Goal: Information Seeking & Learning: Learn about a topic

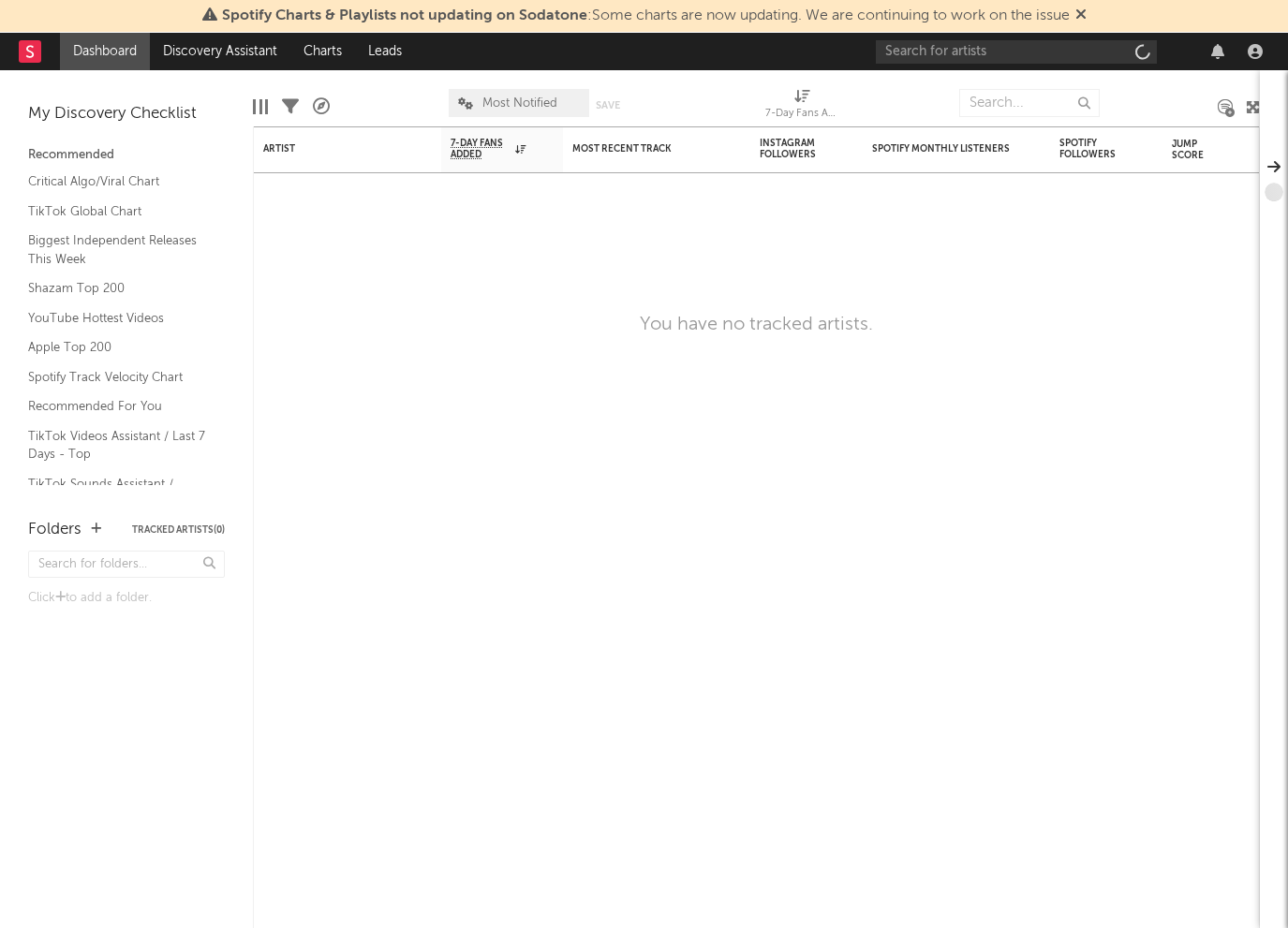
click at [518, 68] on nav "Dashboard Discovery Assistant Charts Leads" at bounding box center [644, 52] width 1288 height 37
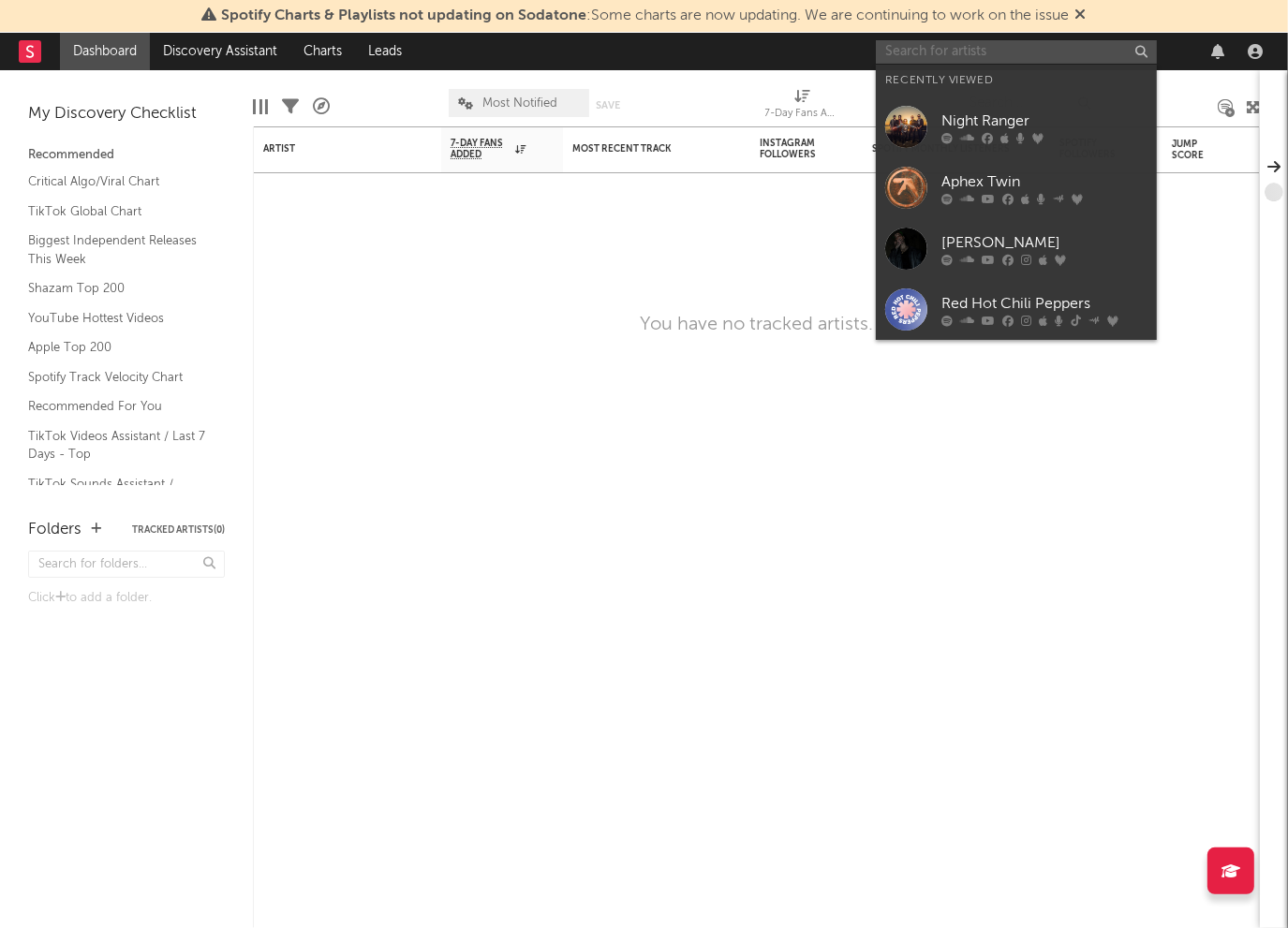
click at [965, 56] on input "text" at bounding box center [1016, 52] width 281 height 23
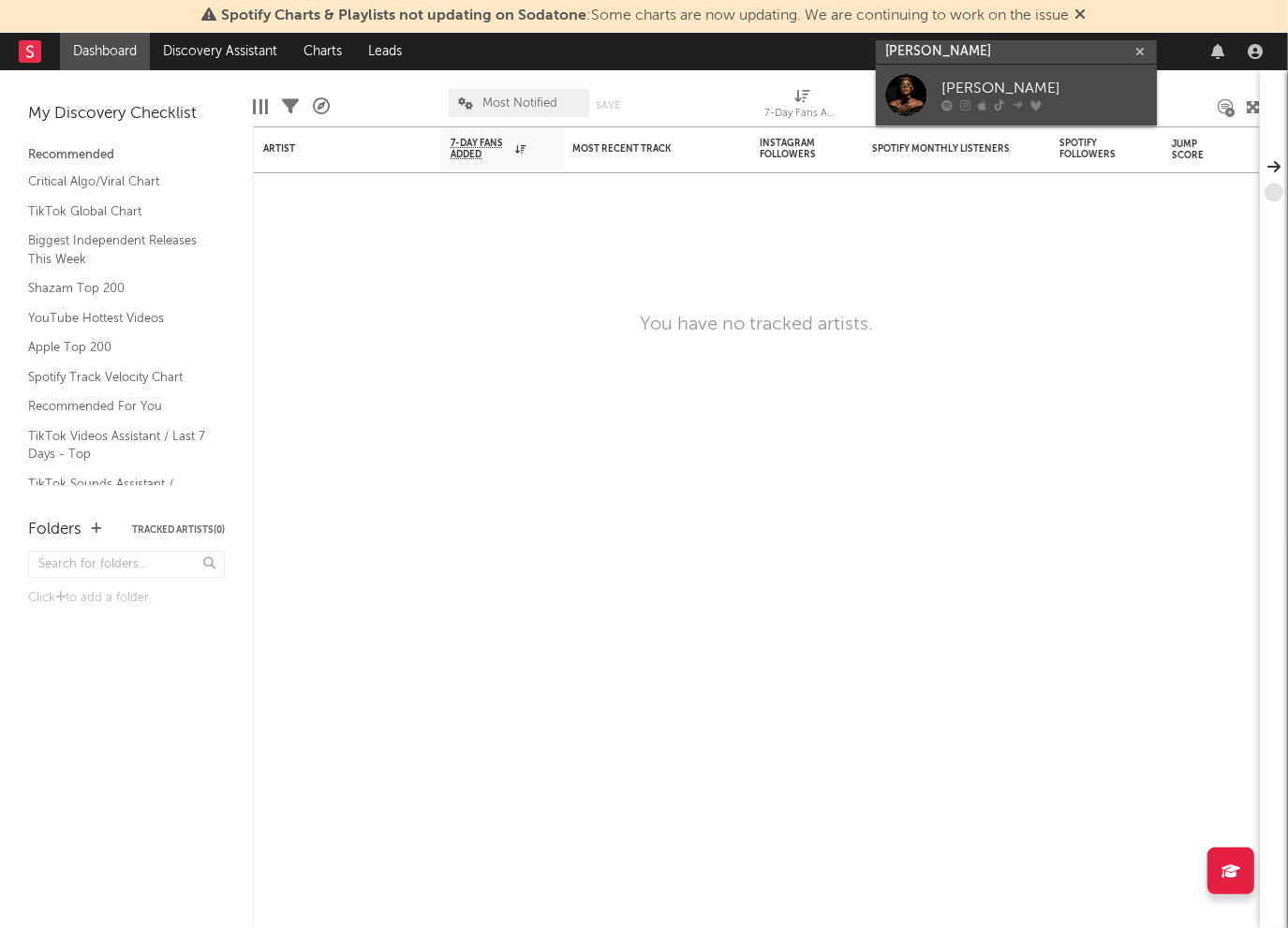
type input "[PERSON_NAME]"
click at [982, 97] on div "[PERSON_NAME]" at bounding box center [1045, 89] width 206 height 22
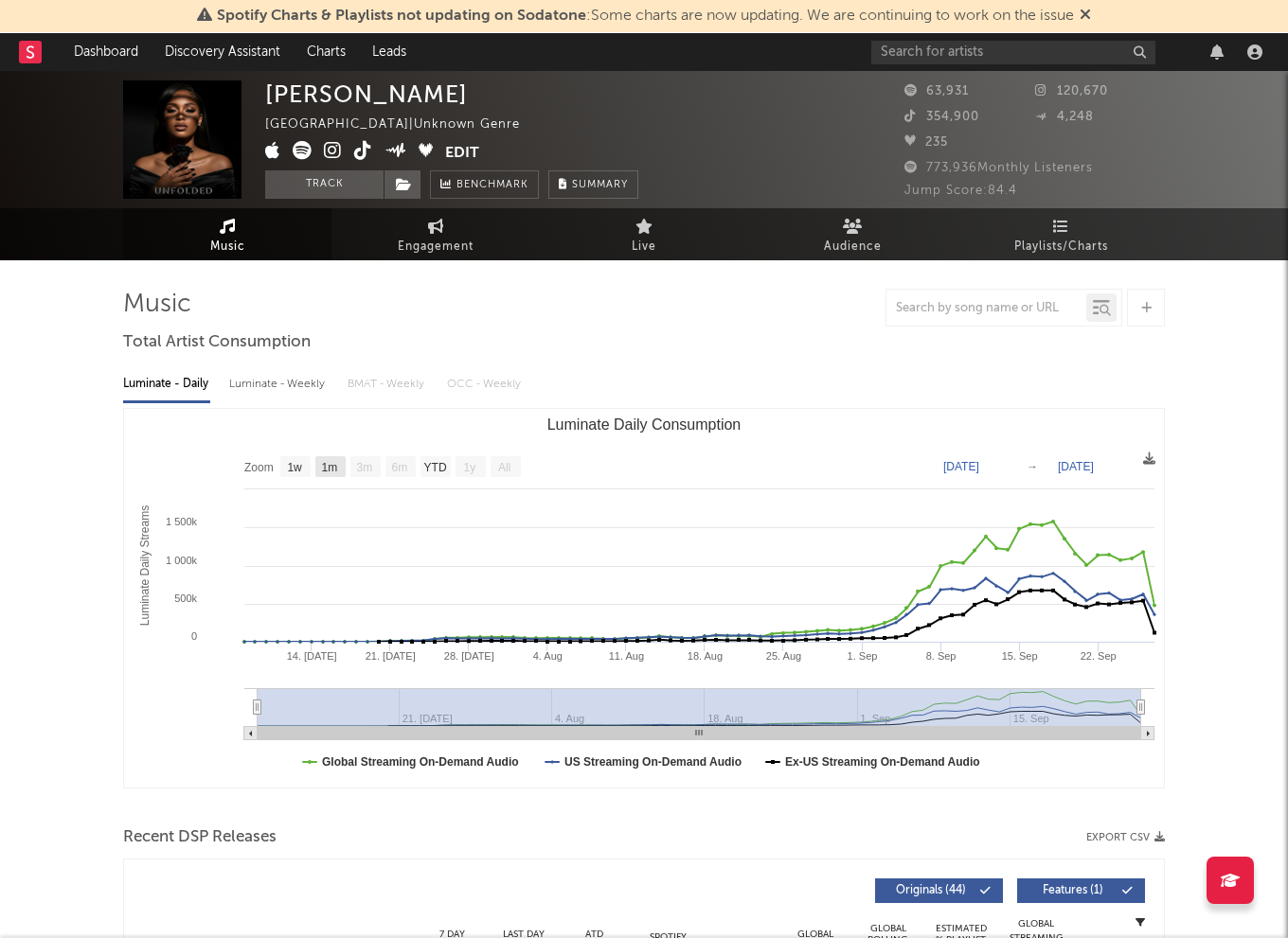
click at [334, 469] on text "1m" at bounding box center [330, 467] width 16 height 13
select select "1m"
type input "[DATE]"
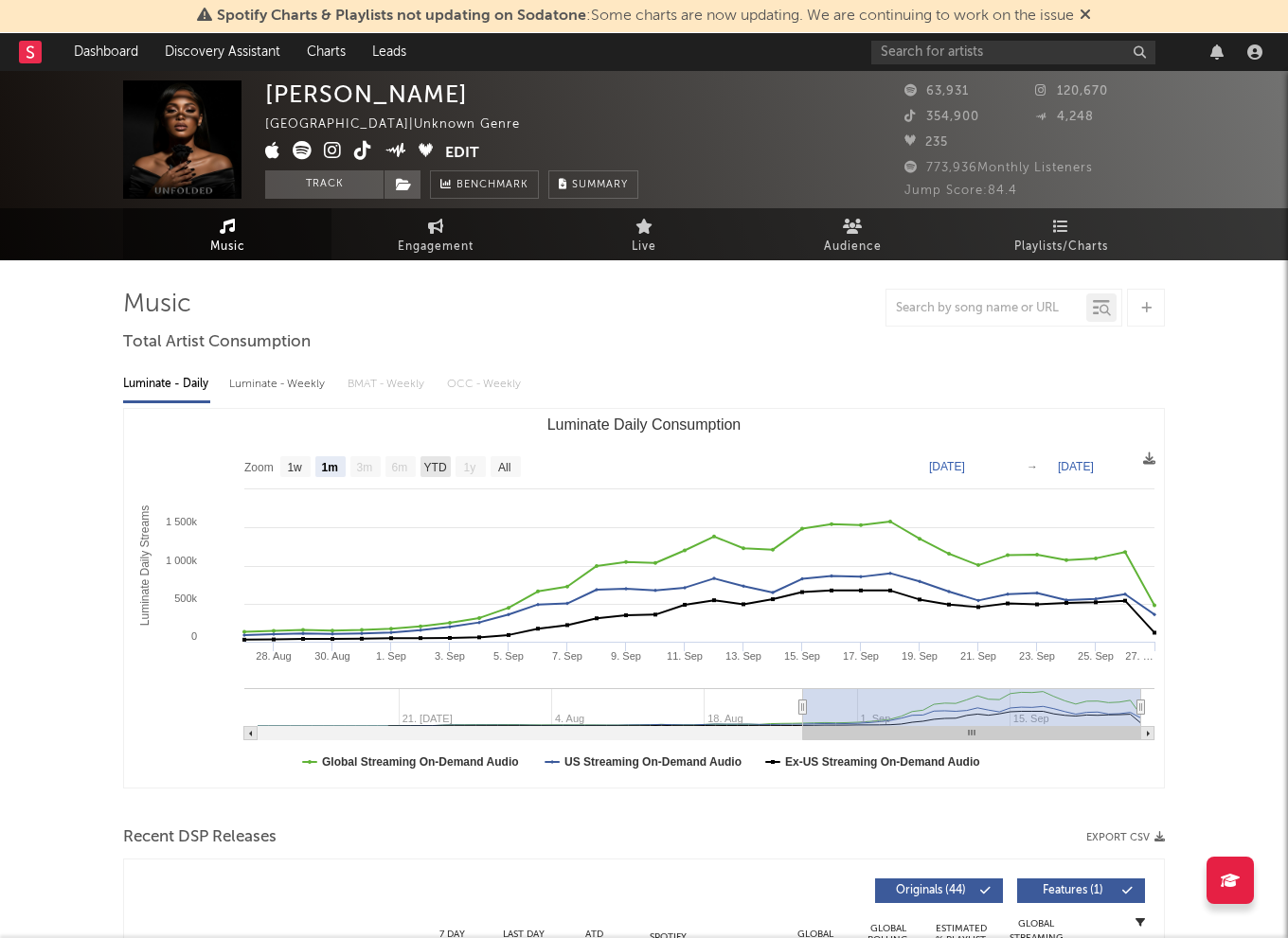
click at [443, 472] on text "YTD" at bounding box center [436, 467] width 23 height 13
select select "YTD"
type input "[DATE]"
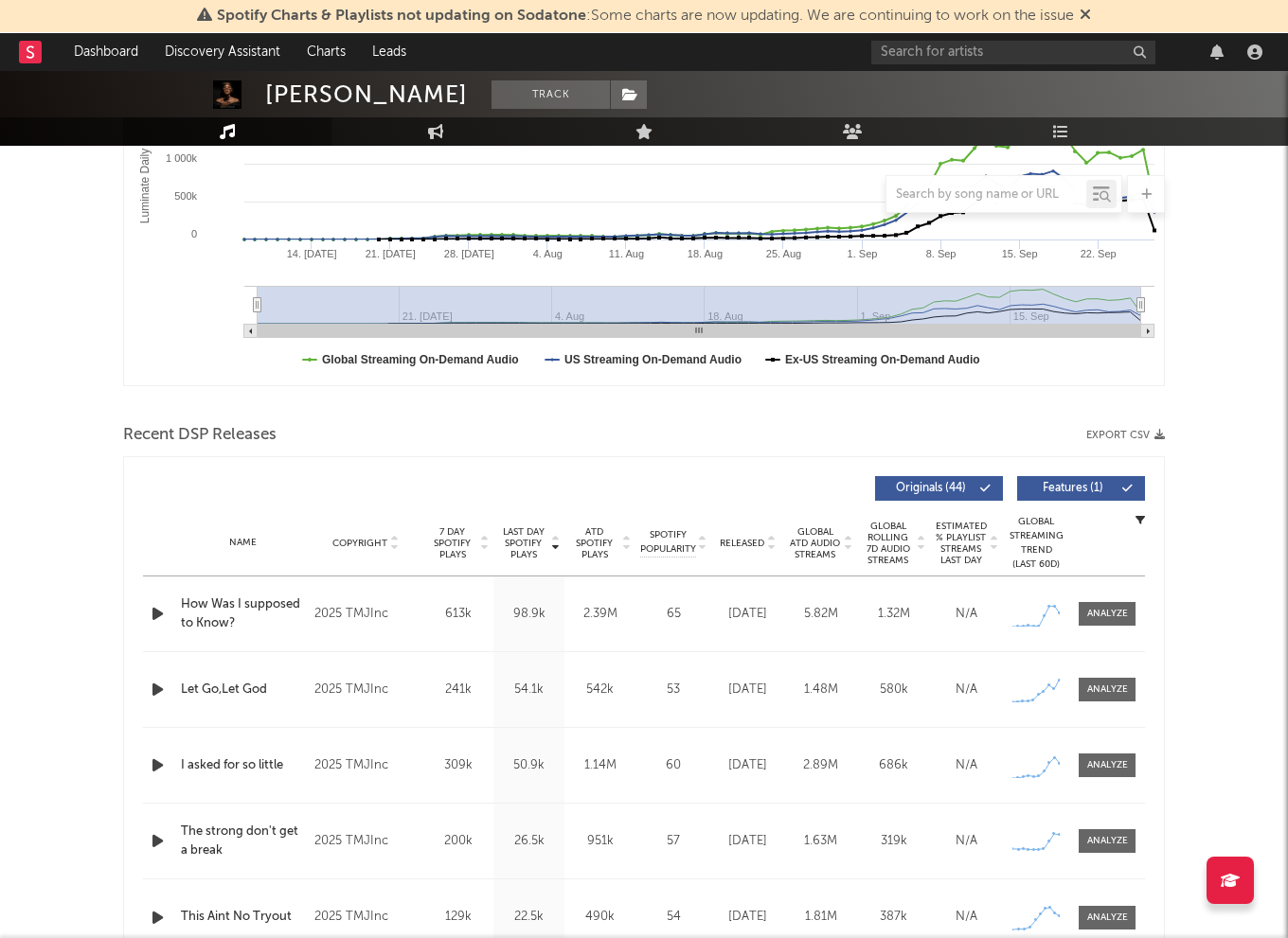
scroll to position [96, 0]
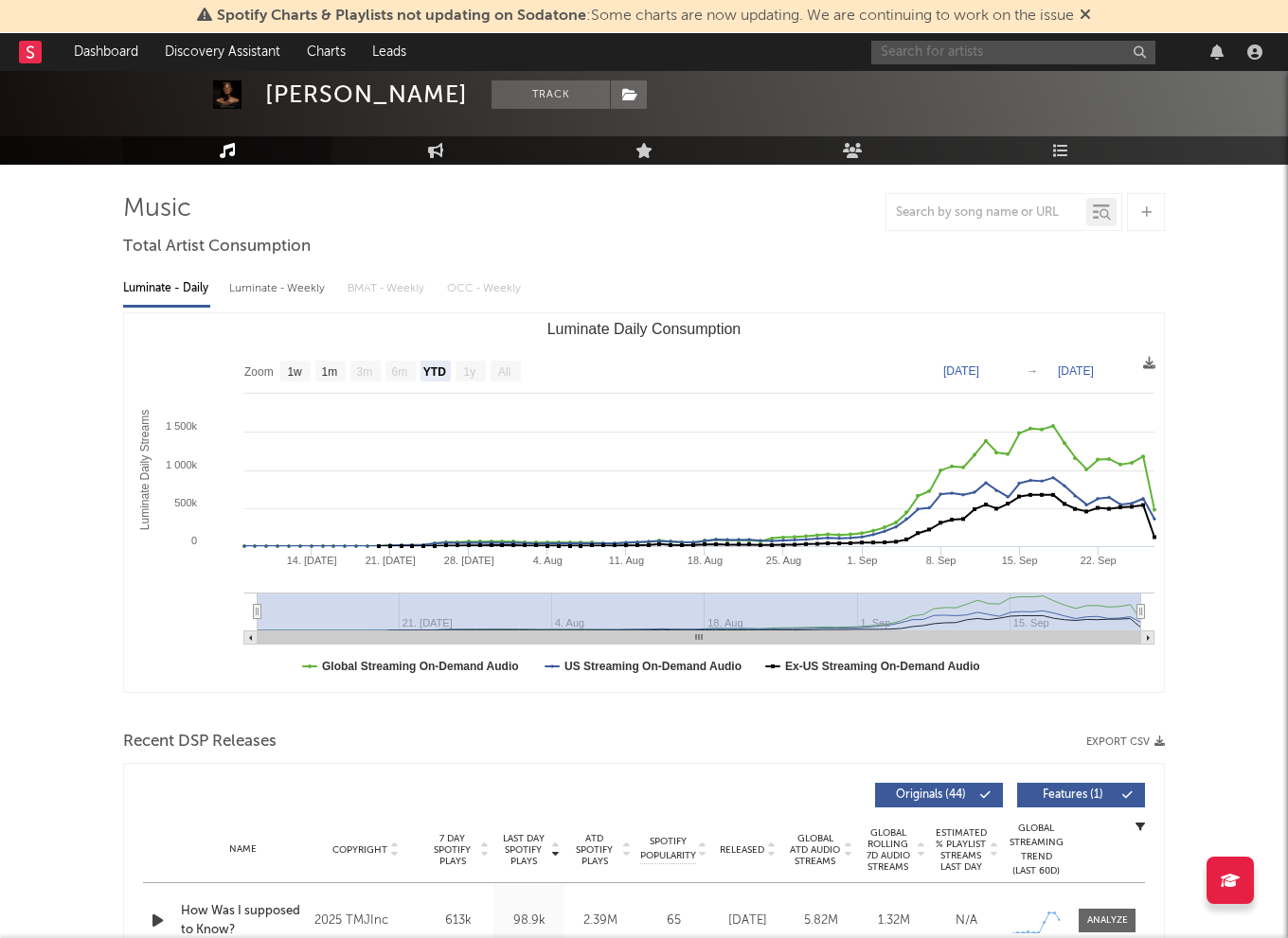
click at [1010, 44] on input "text" at bounding box center [1013, 52] width 284 height 24
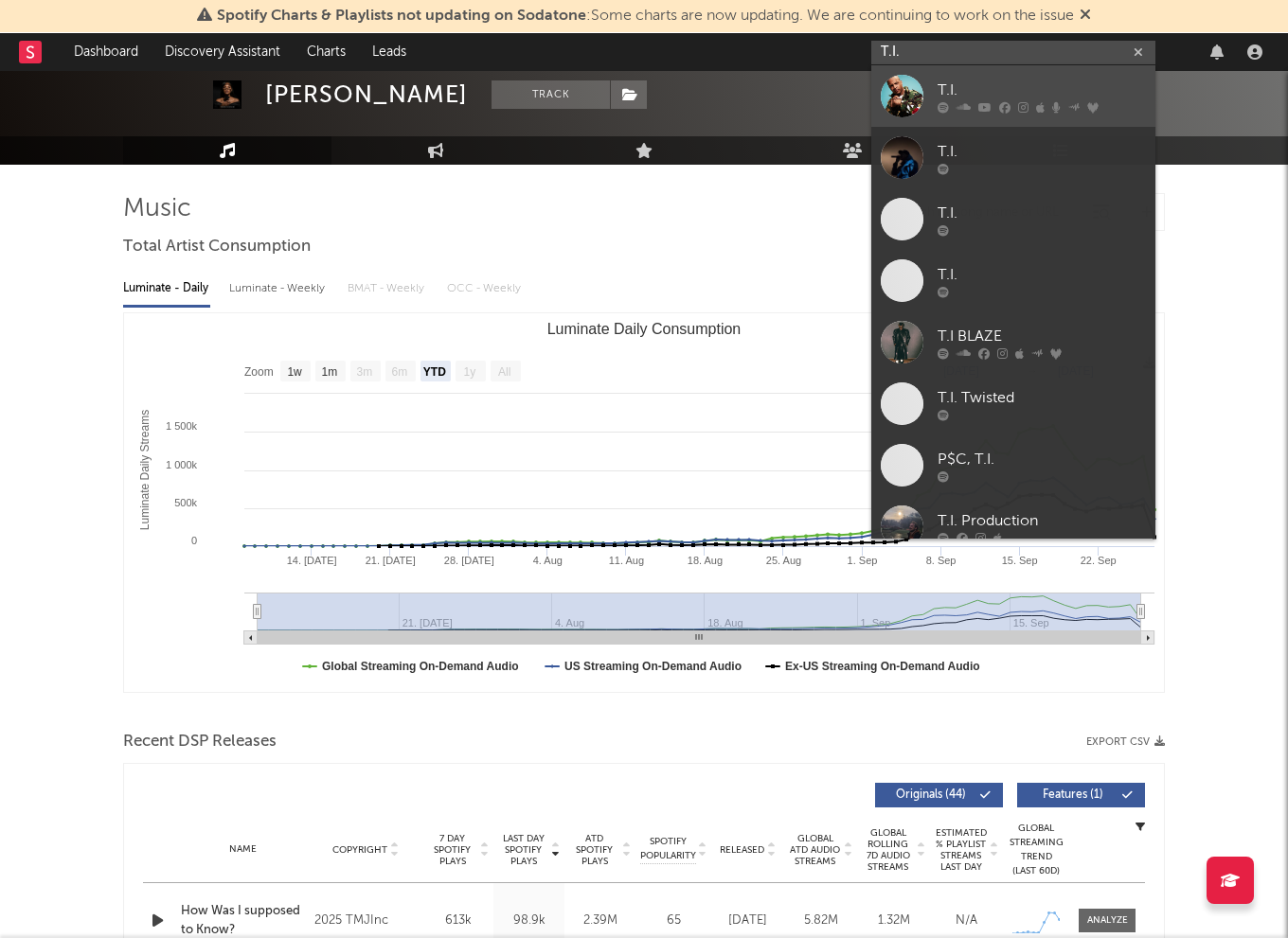
type input "T.I."
click at [943, 83] on div "T.I." at bounding box center [1041, 90] width 208 height 23
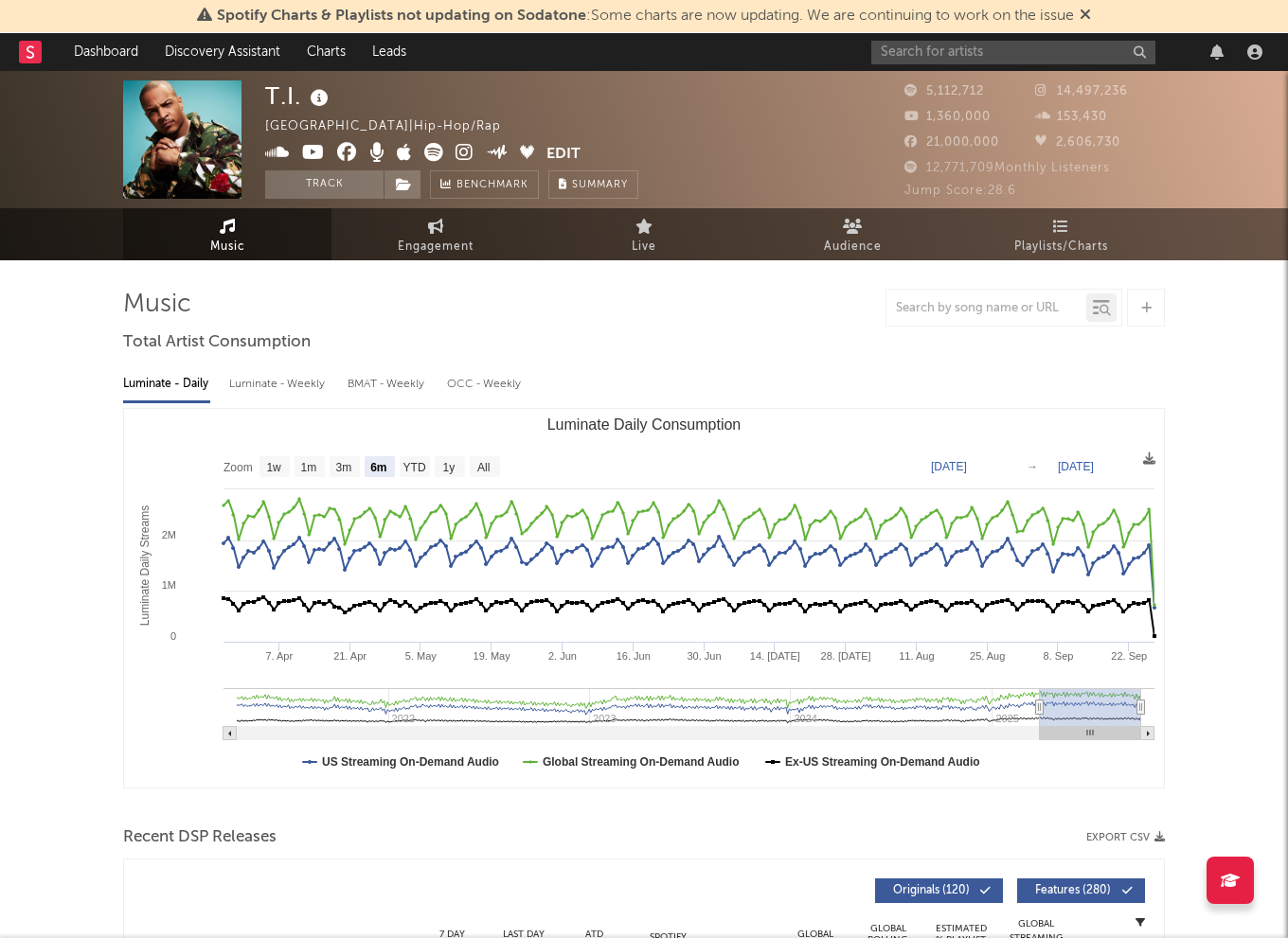
click at [401, 449] on rect "Luminate Daily Consumption" at bounding box center [644, 598] width 1040 height 379
click at [403, 461] on text "YTD" at bounding box center [414, 467] width 23 height 13
select select "YTD"
type input "[DATE]"
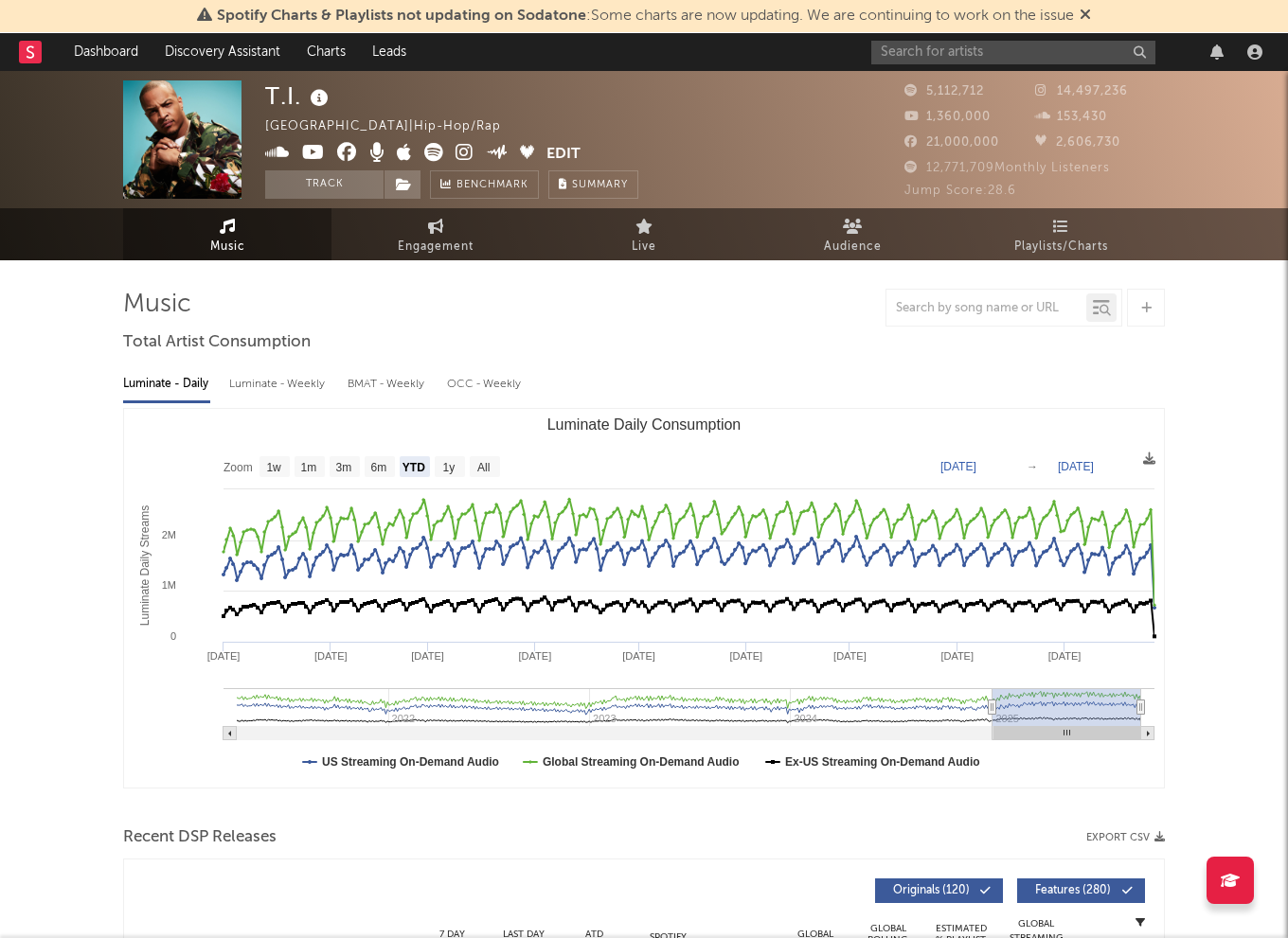
click at [425, 461] on text "YTD" at bounding box center [413, 467] width 23 height 13
click at [437, 469] on rect "Luminate Daily Consumption" at bounding box center [449, 466] width 31 height 21
select select "1y"
type input "[DATE]"
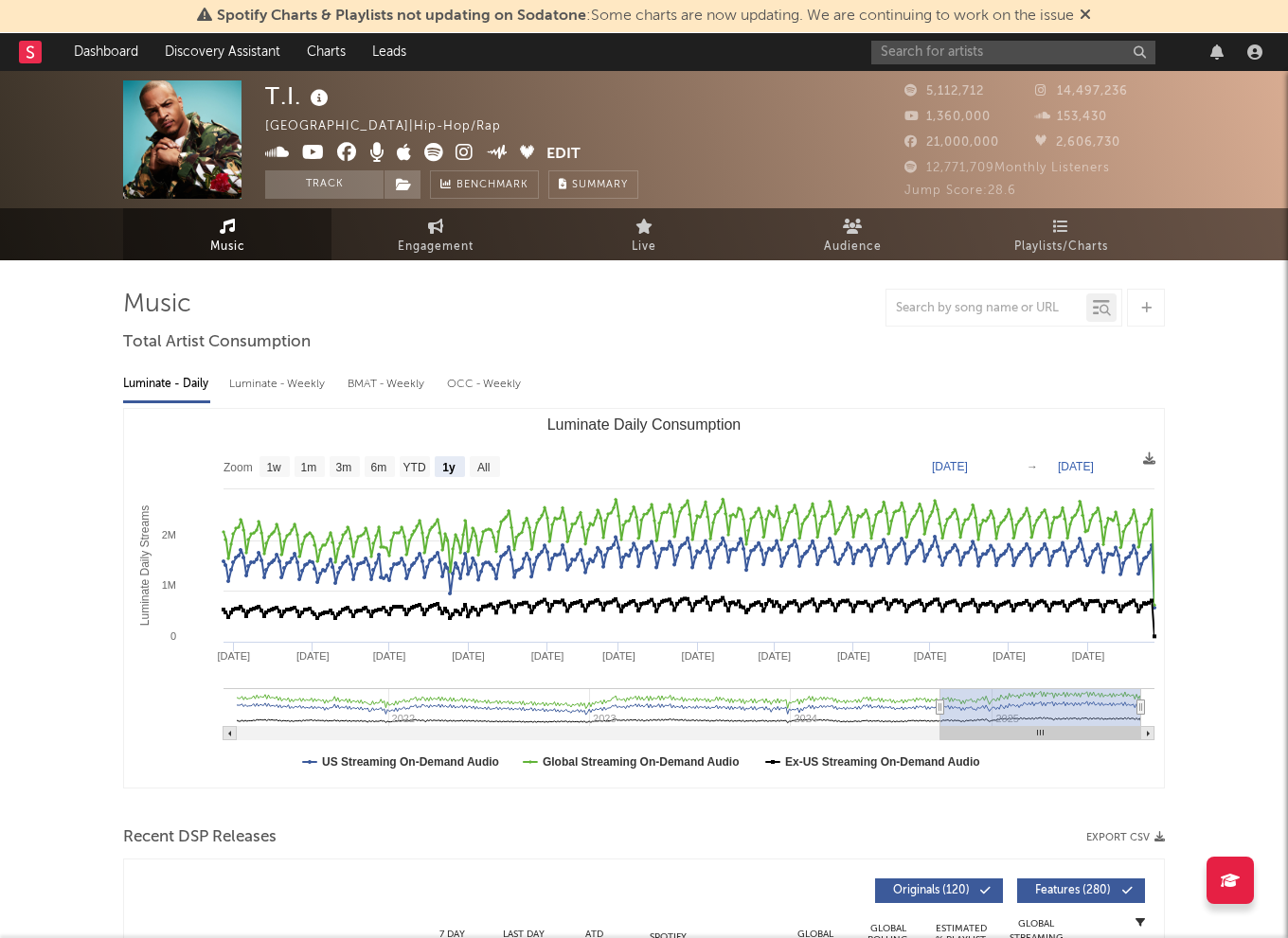
click at [456, 469] on rect "Luminate Daily Consumption" at bounding box center [449, 466] width 31 height 21
click at [477, 471] on text "All" at bounding box center [483, 467] width 12 height 13
select select "All"
type input "[DATE]"
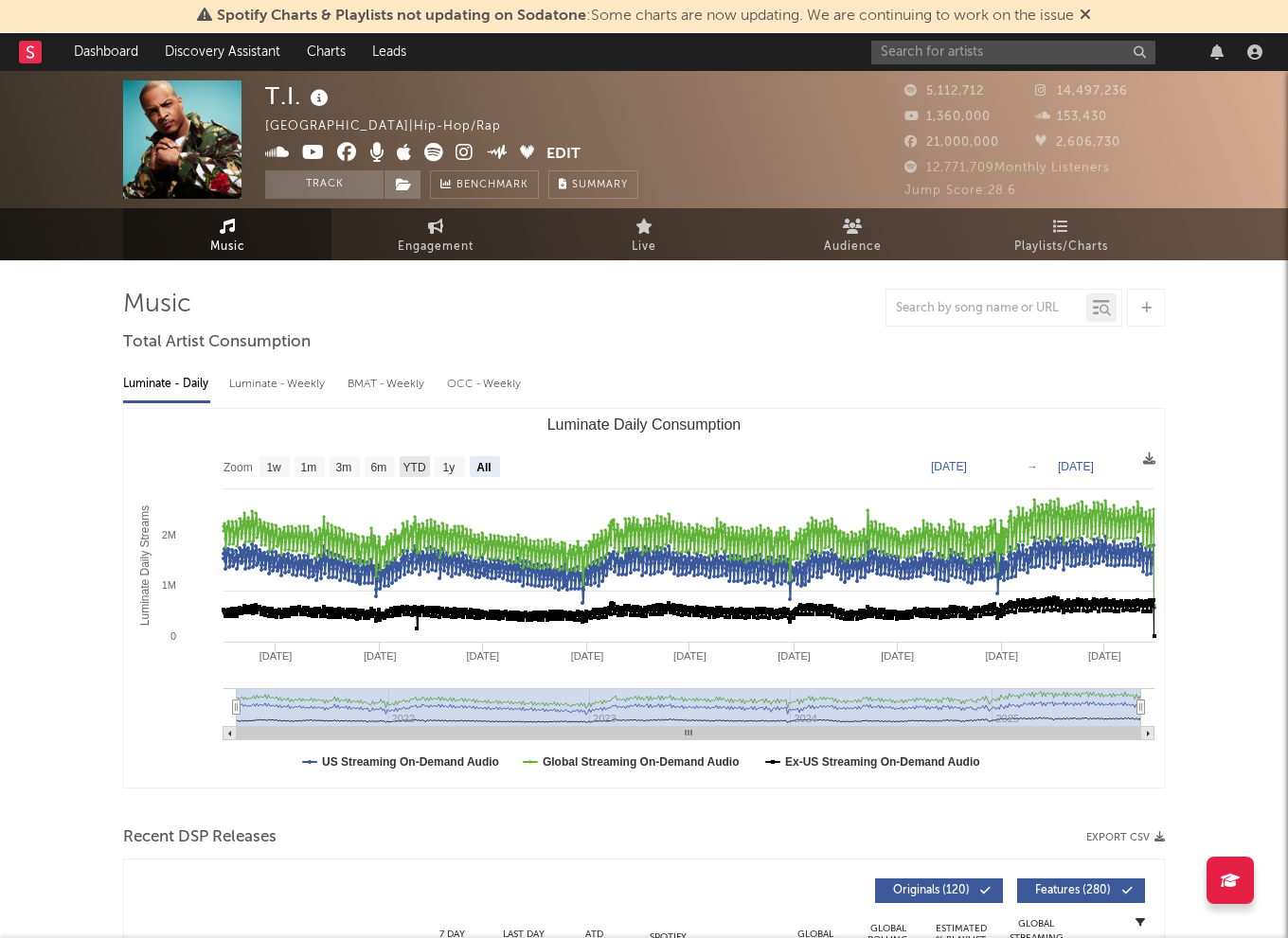
click at [420, 462] on text "YTD" at bounding box center [414, 467] width 23 height 13
select select "YTD"
type input "[DATE]"
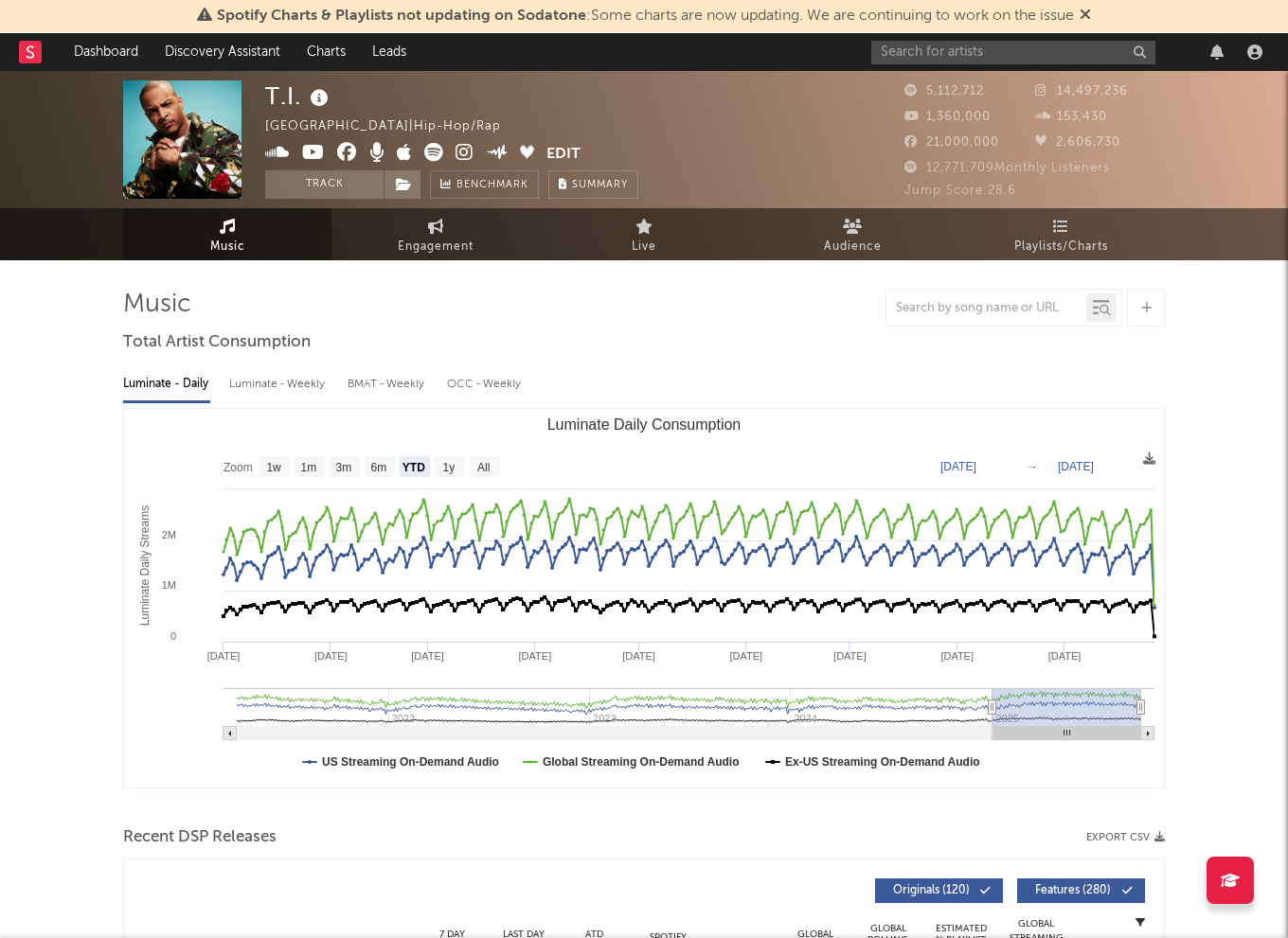
click at [281, 390] on div "Luminate - Weekly" at bounding box center [279, 384] width 100 height 33
select select "6m"
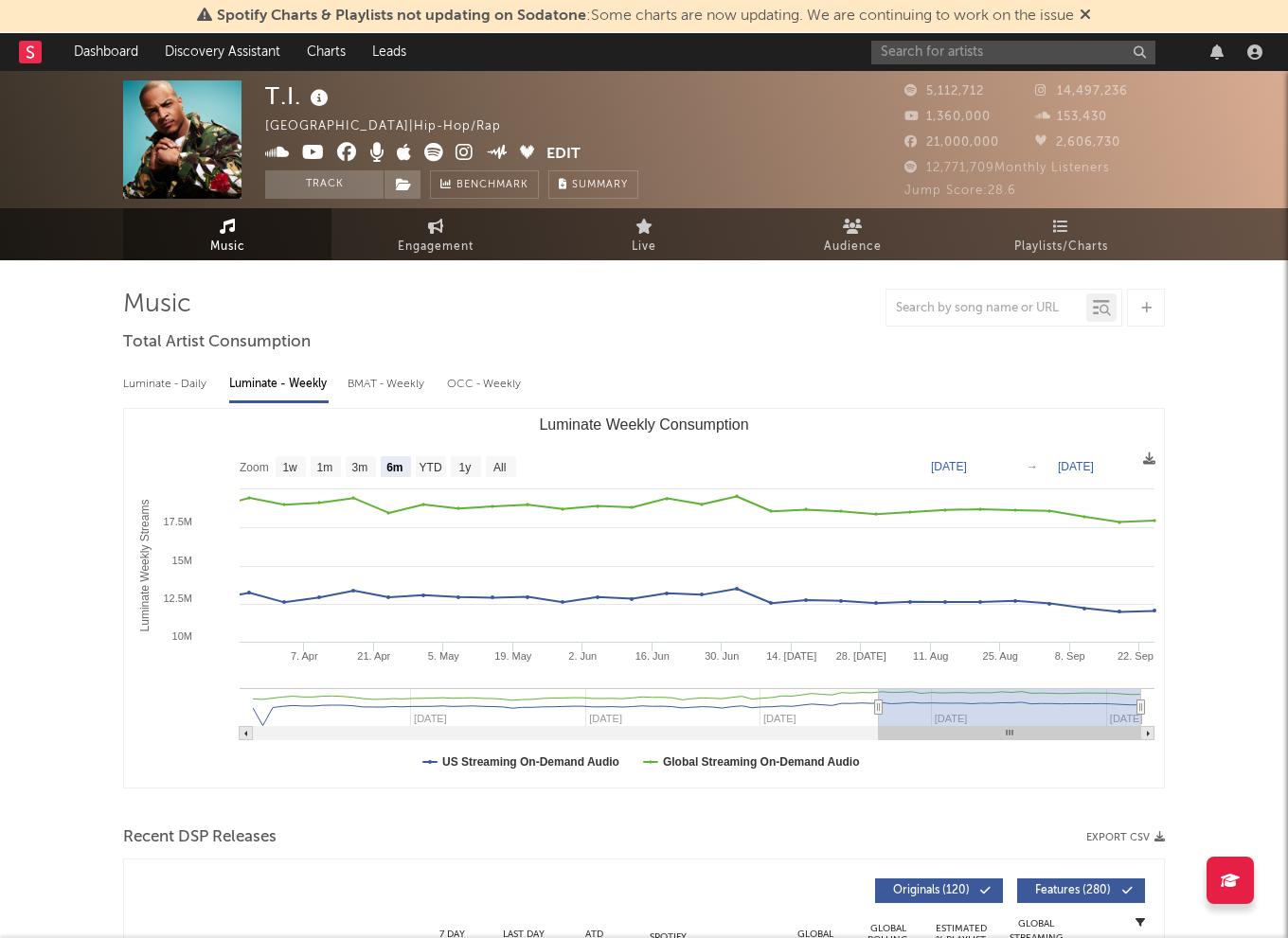
click at [382, 394] on div "BMAT - Weekly" at bounding box center [387, 384] width 80 height 33
select select "6m"
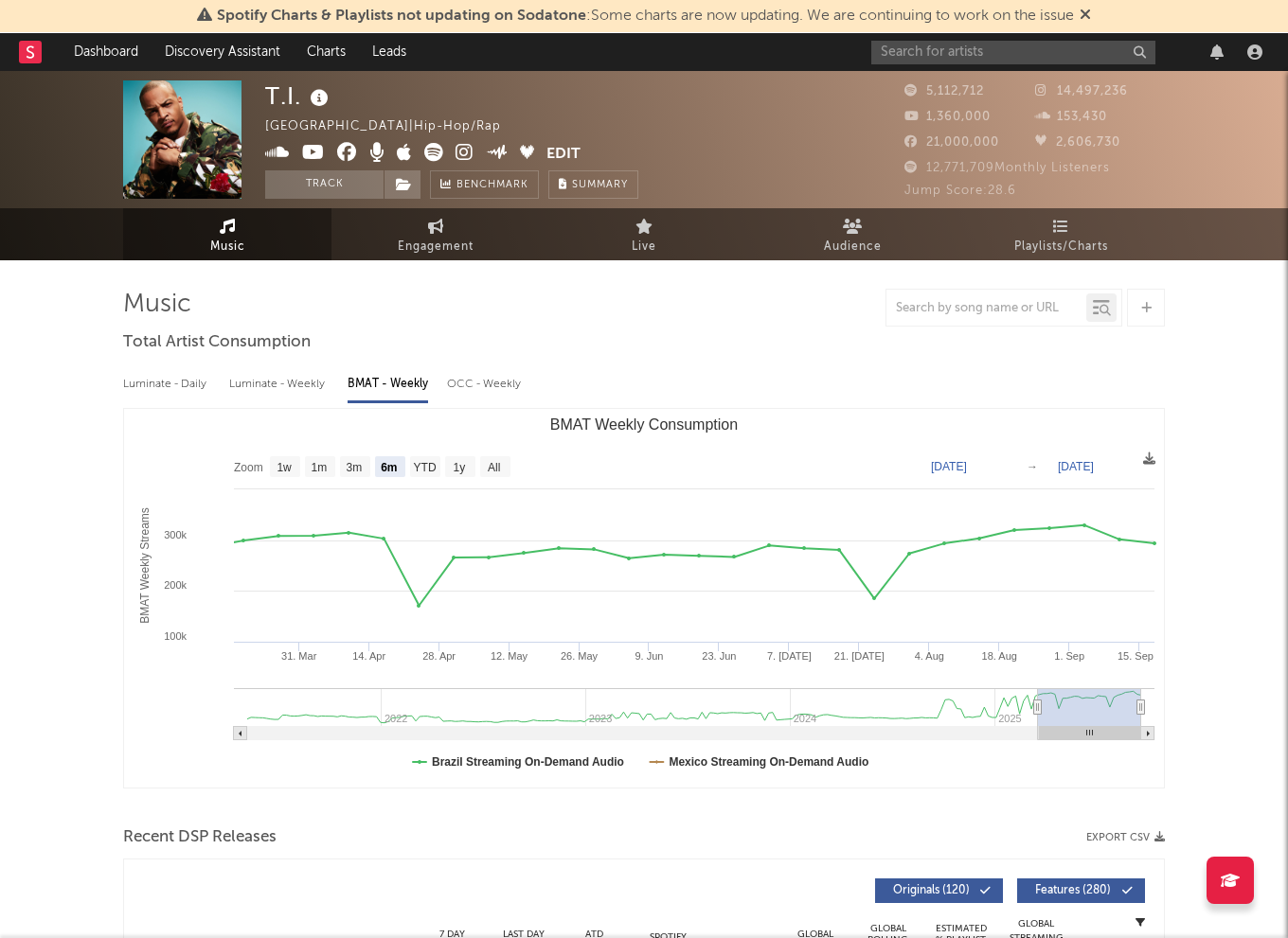
click at [305, 396] on div "Luminate - Weekly" at bounding box center [279, 384] width 100 height 33
select select "6m"
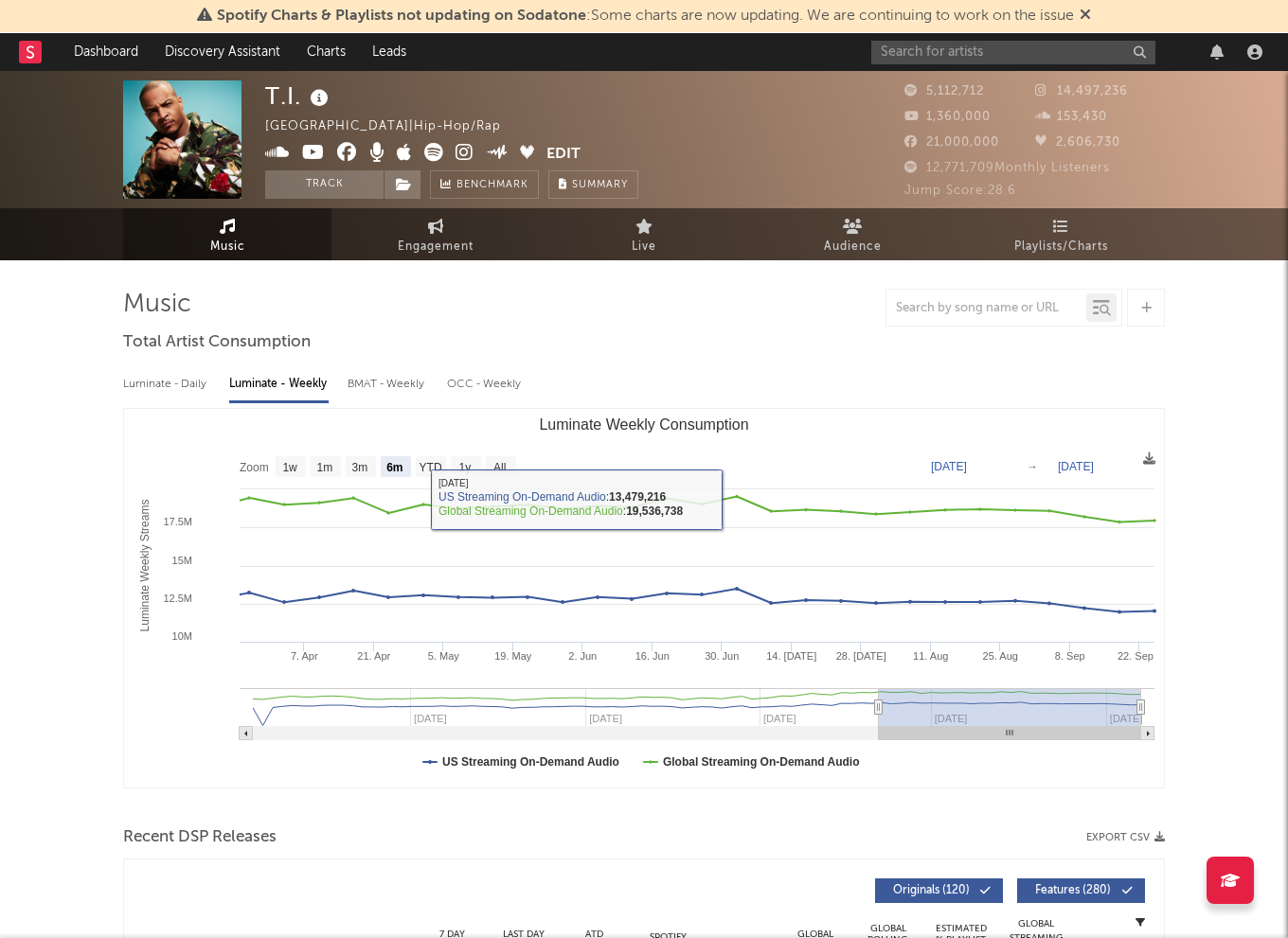
click at [188, 378] on div "Luminate - Daily" at bounding box center [167, 384] width 87 height 33
select select "6m"
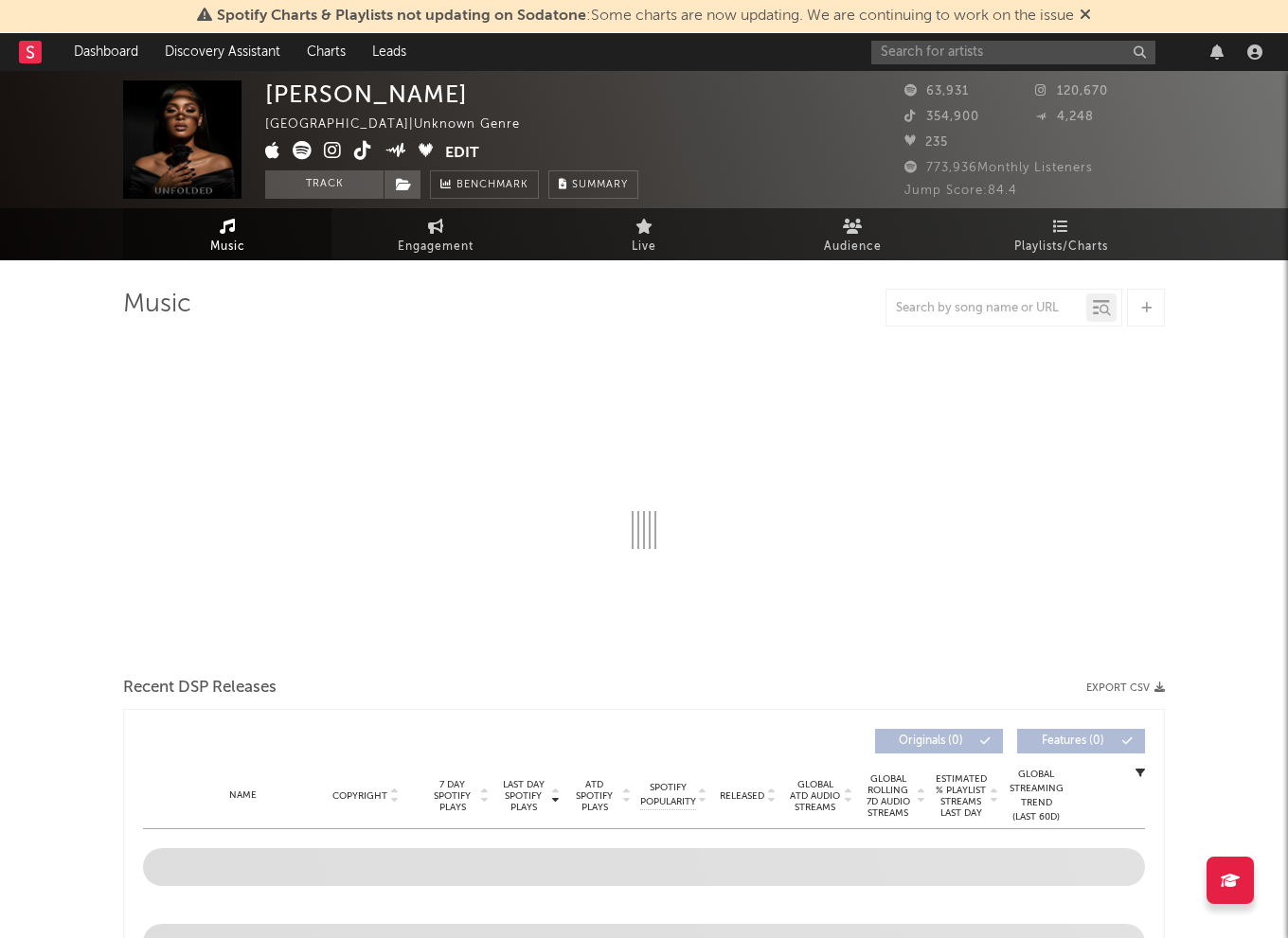
select select "1w"
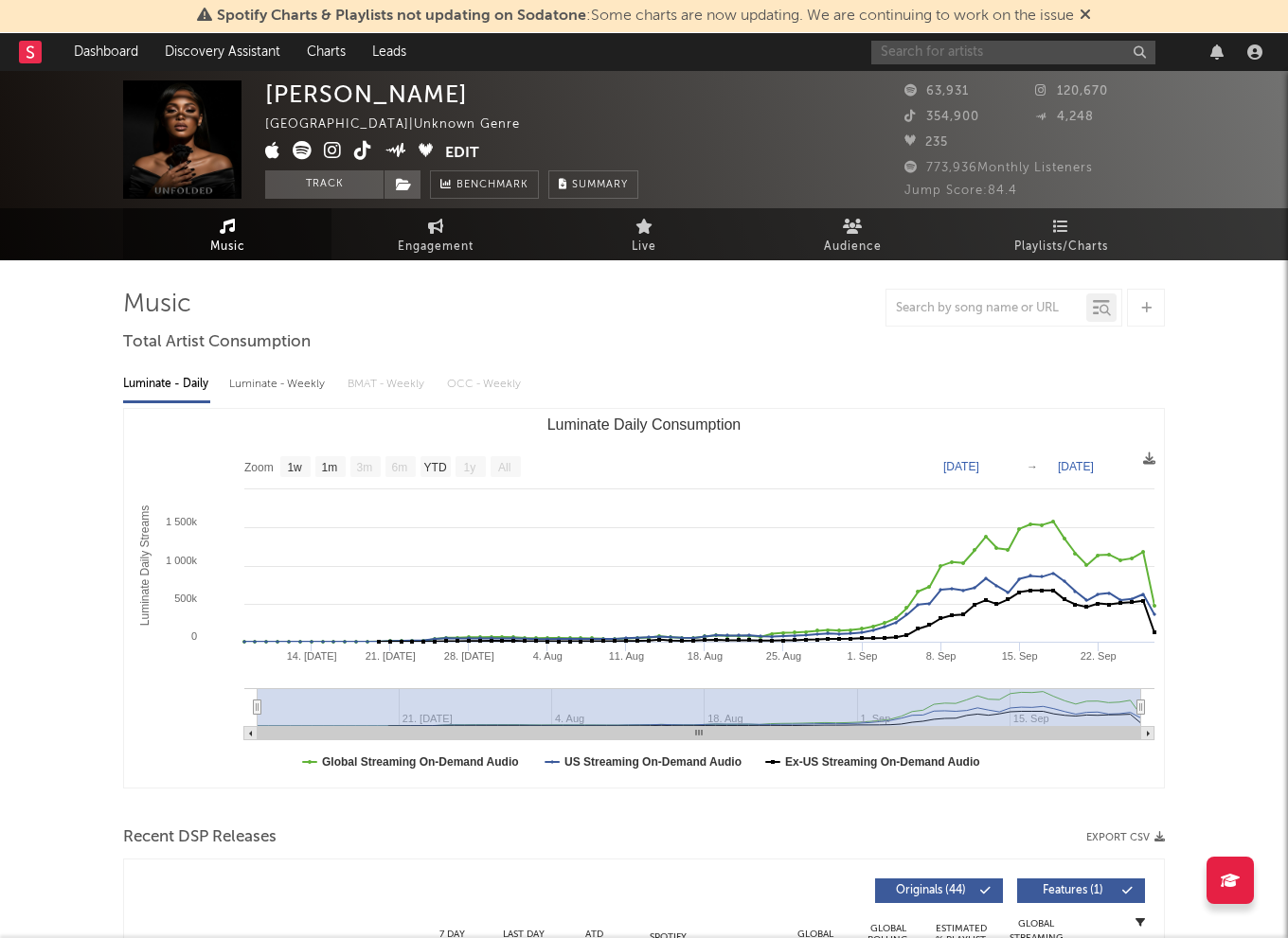
click at [1000, 49] on input "text" at bounding box center [1013, 52] width 284 height 24
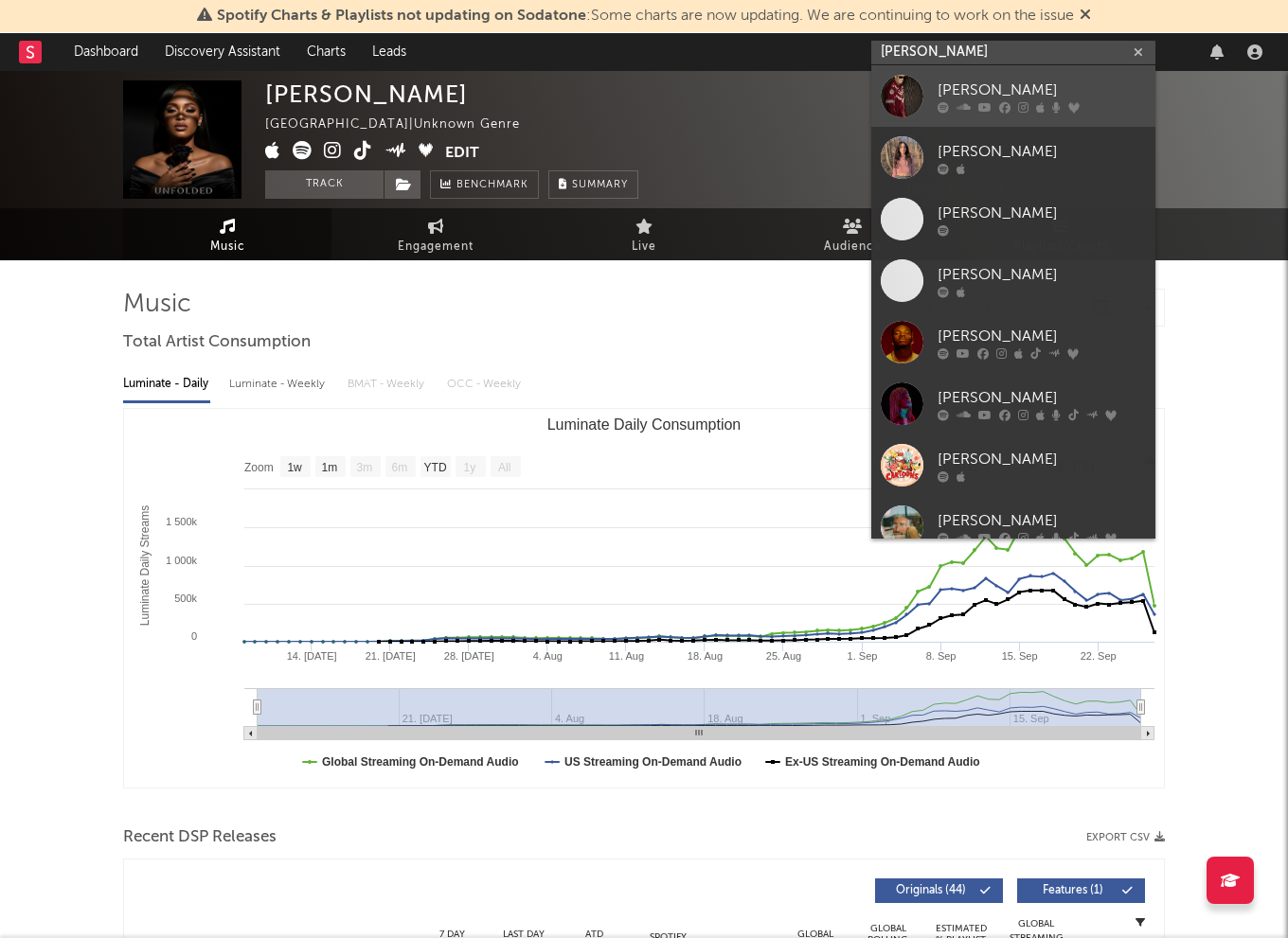
type input "[PERSON_NAME]"
click at [1007, 93] on div "[PERSON_NAME]" at bounding box center [1041, 90] width 208 height 23
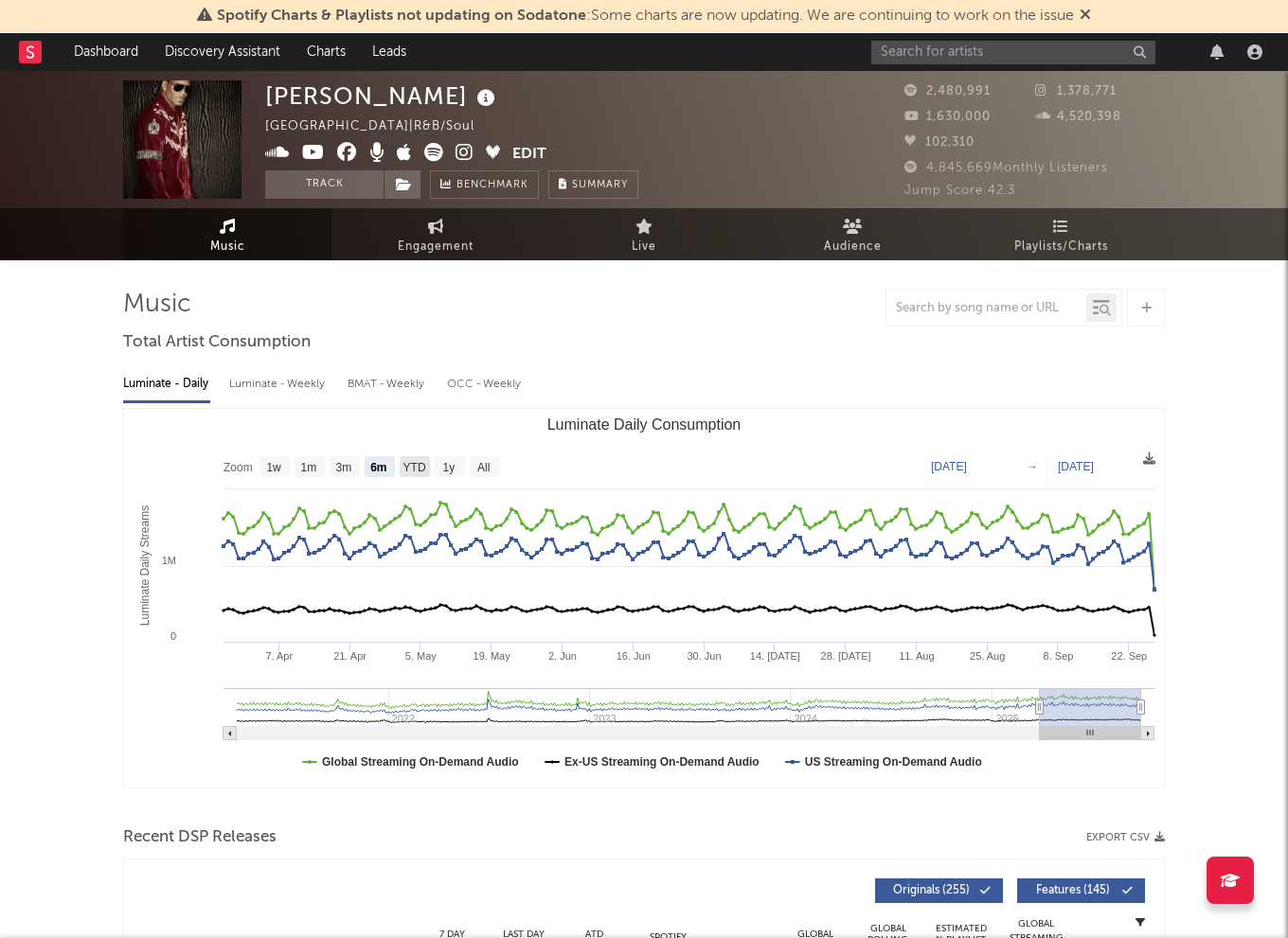
click at [415, 471] on text "YTD" at bounding box center [414, 467] width 23 height 13
select select "YTD"
type input "[DATE]"
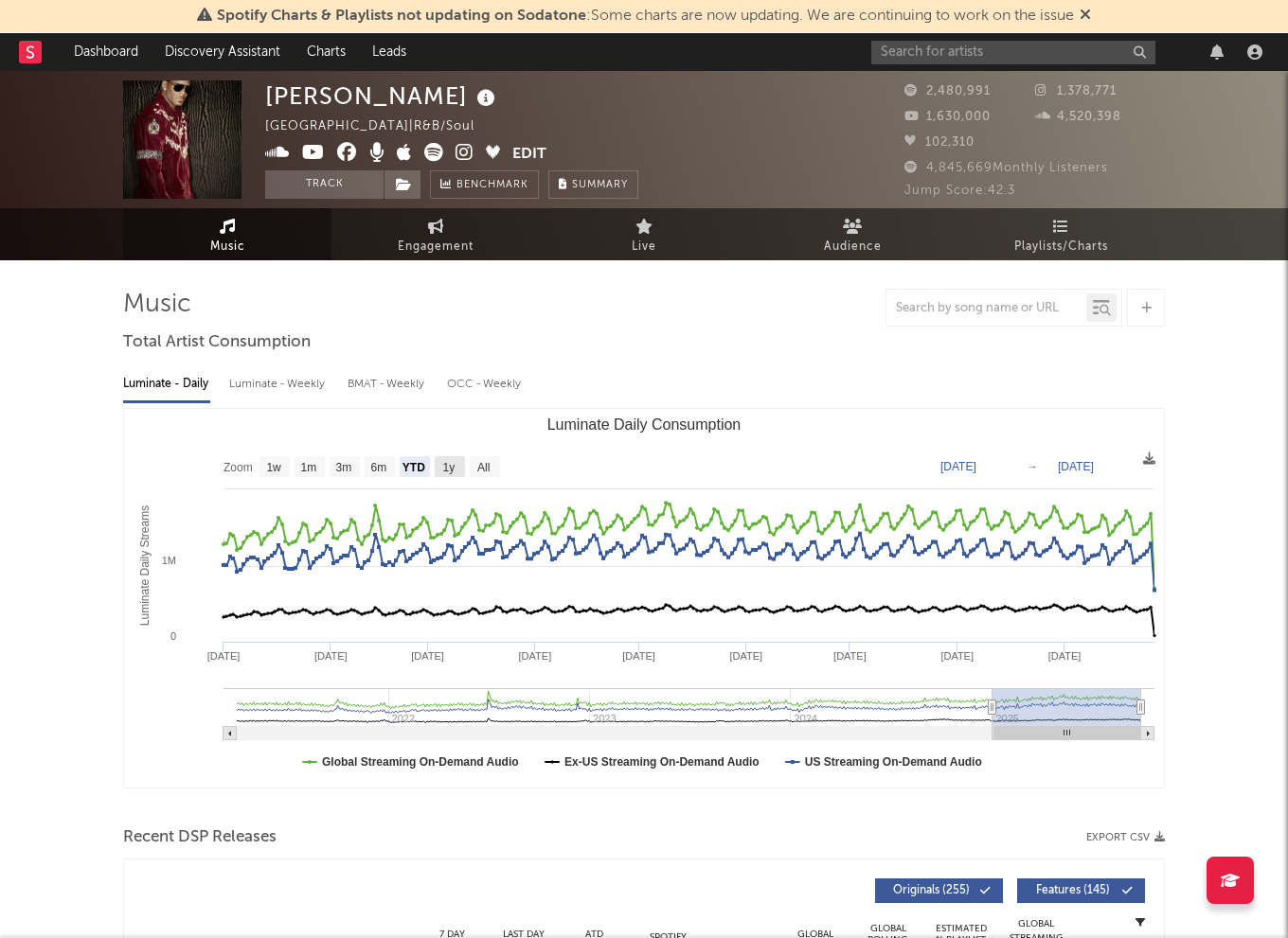
click at [443, 469] on g "1y" at bounding box center [449, 466] width 31 height 21
select select "1y"
type input "[DATE]"
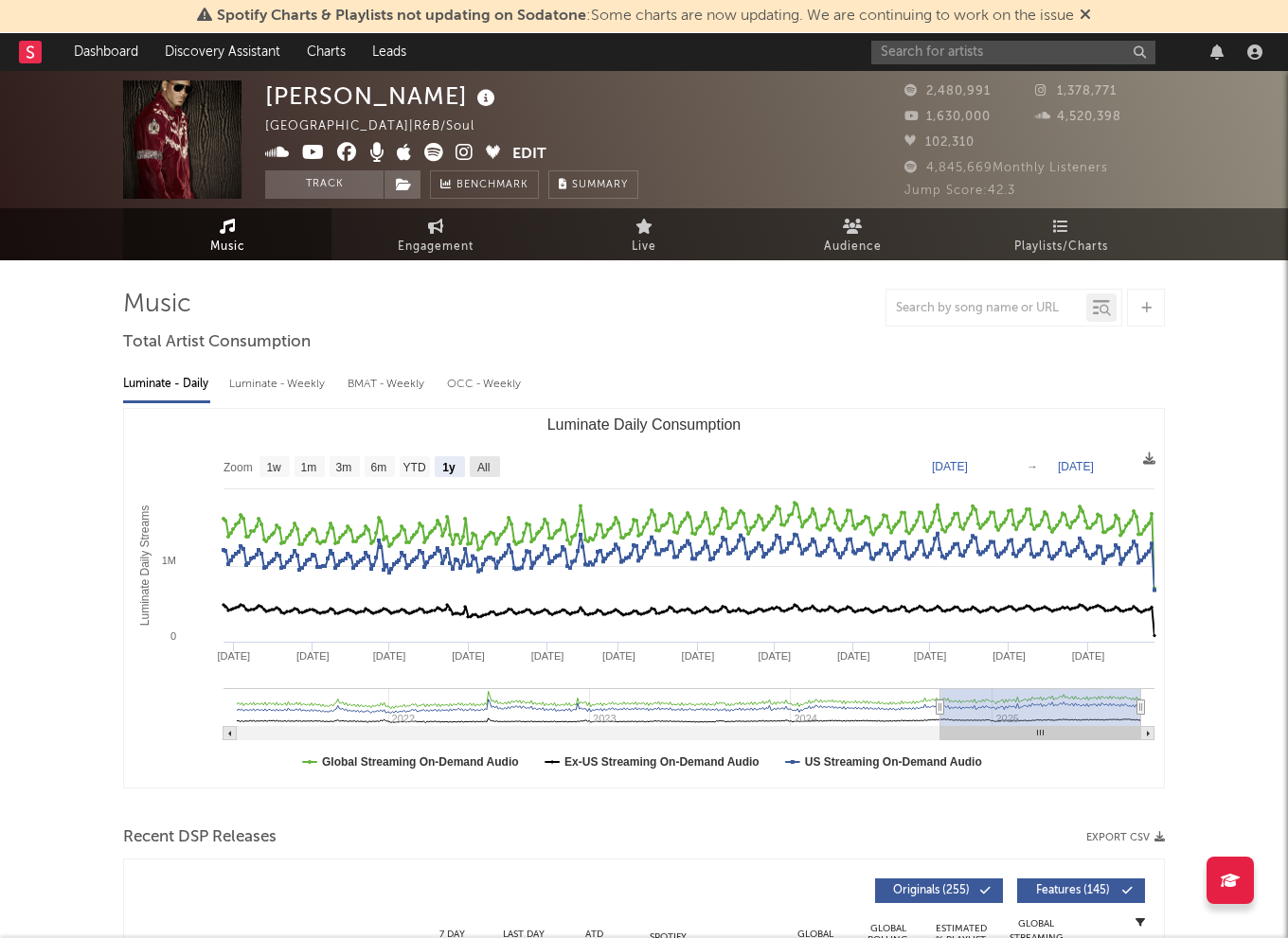
click at [477, 463] on text "All" at bounding box center [483, 467] width 12 height 13
select select "All"
type input "[DATE]"
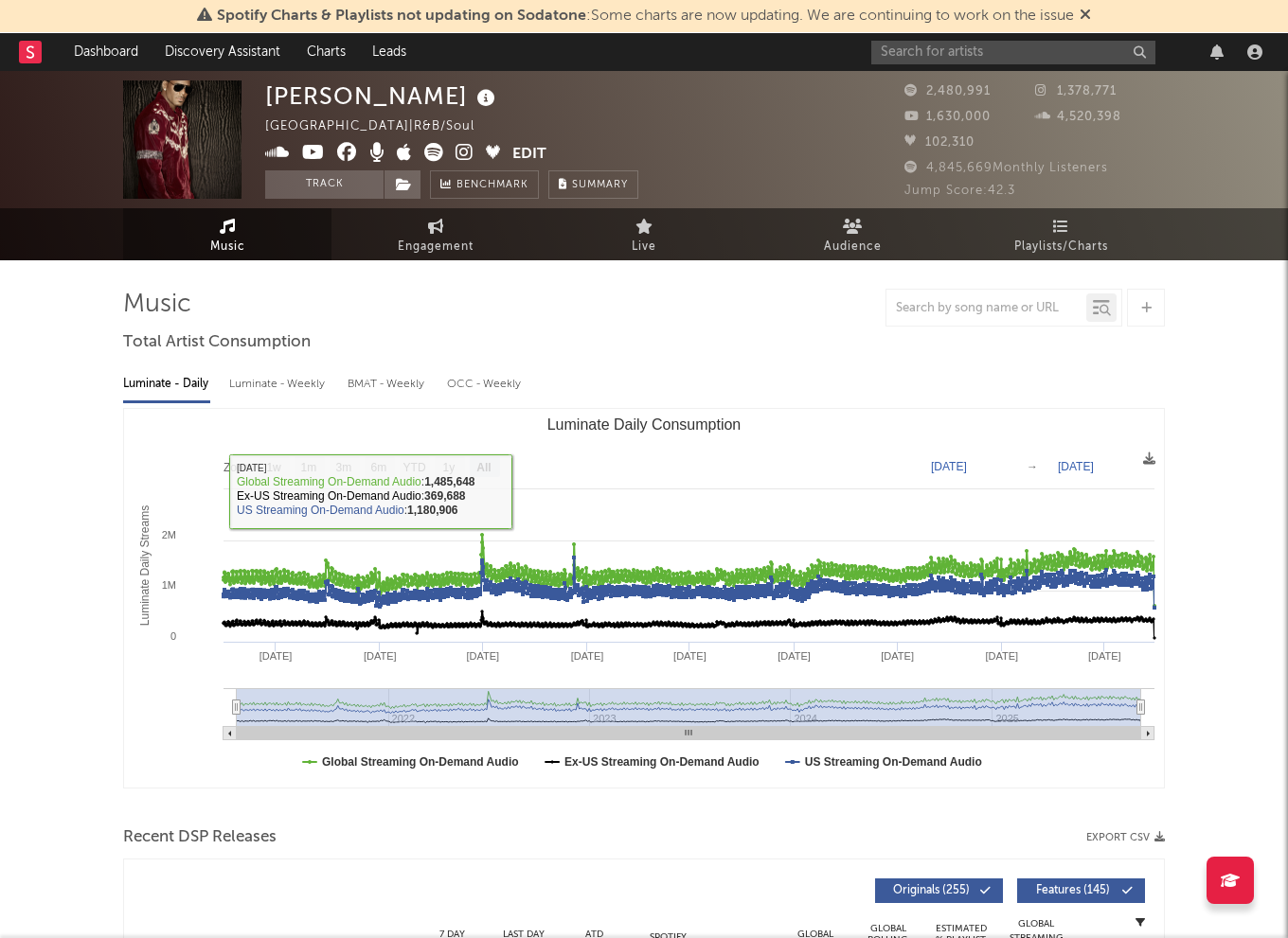
click at [969, 476] on rect "Luminate Daily Consumption" at bounding box center [644, 598] width 1040 height 379
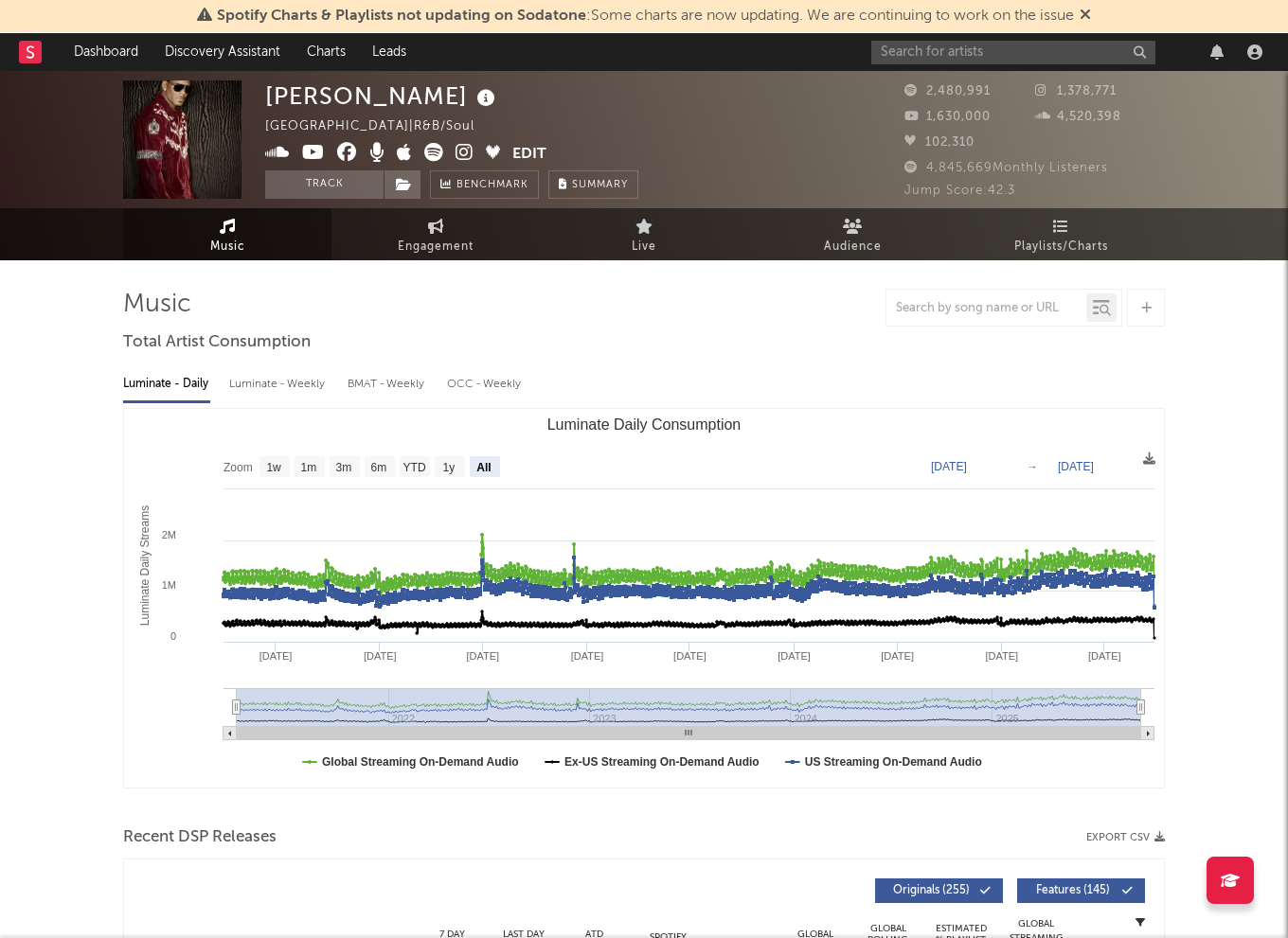
click at [967, 470] on text "[DATE]" at bounding box center [948, 466] width 36 height 13
click at [1006, 464] on input "[DATE]" at bounding box center [961, 466] width 88 height 19
click at [765, 457] on rect "Luminate Daily Consumption" at bounding box center [644, 598] width 1040 height 379
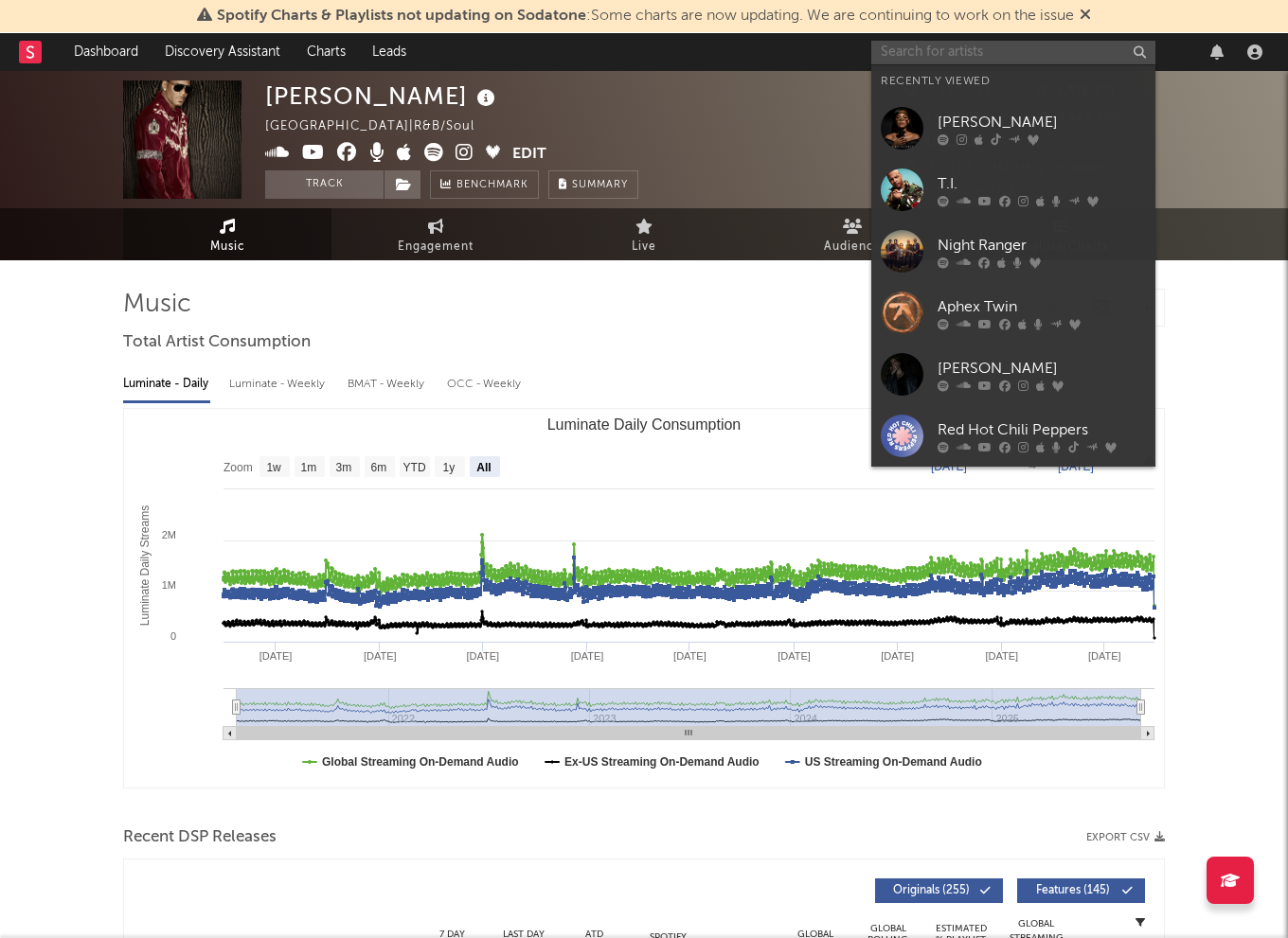
click at [955, 52] on input "text" at bounding box center [1013, 52] width 284 height 24
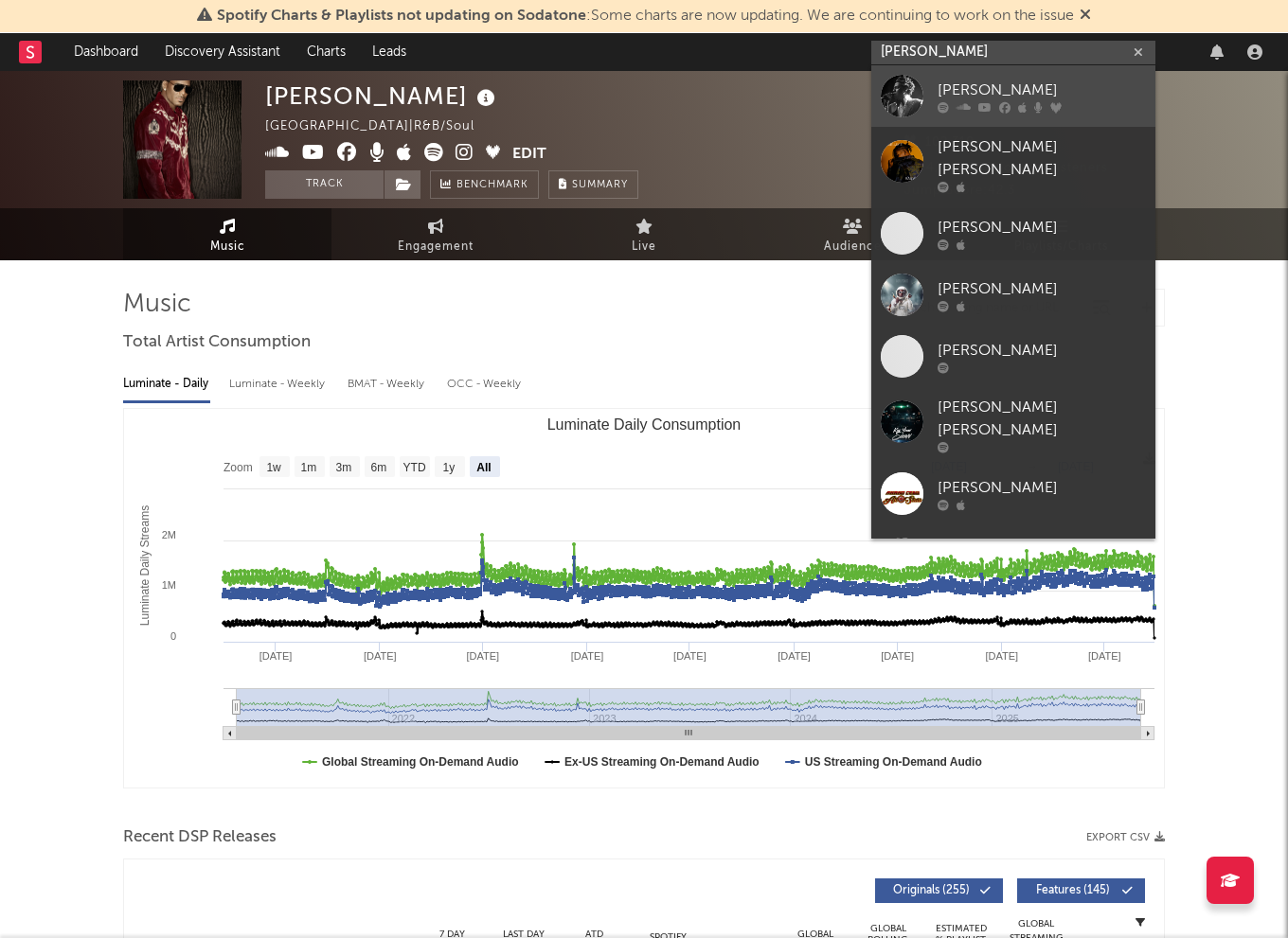
type input "[PERSON_NAME]"
click at [1028, 89] on div "[PERSON_NAME]" at bounding box center [1041, 90] width 208 height 23
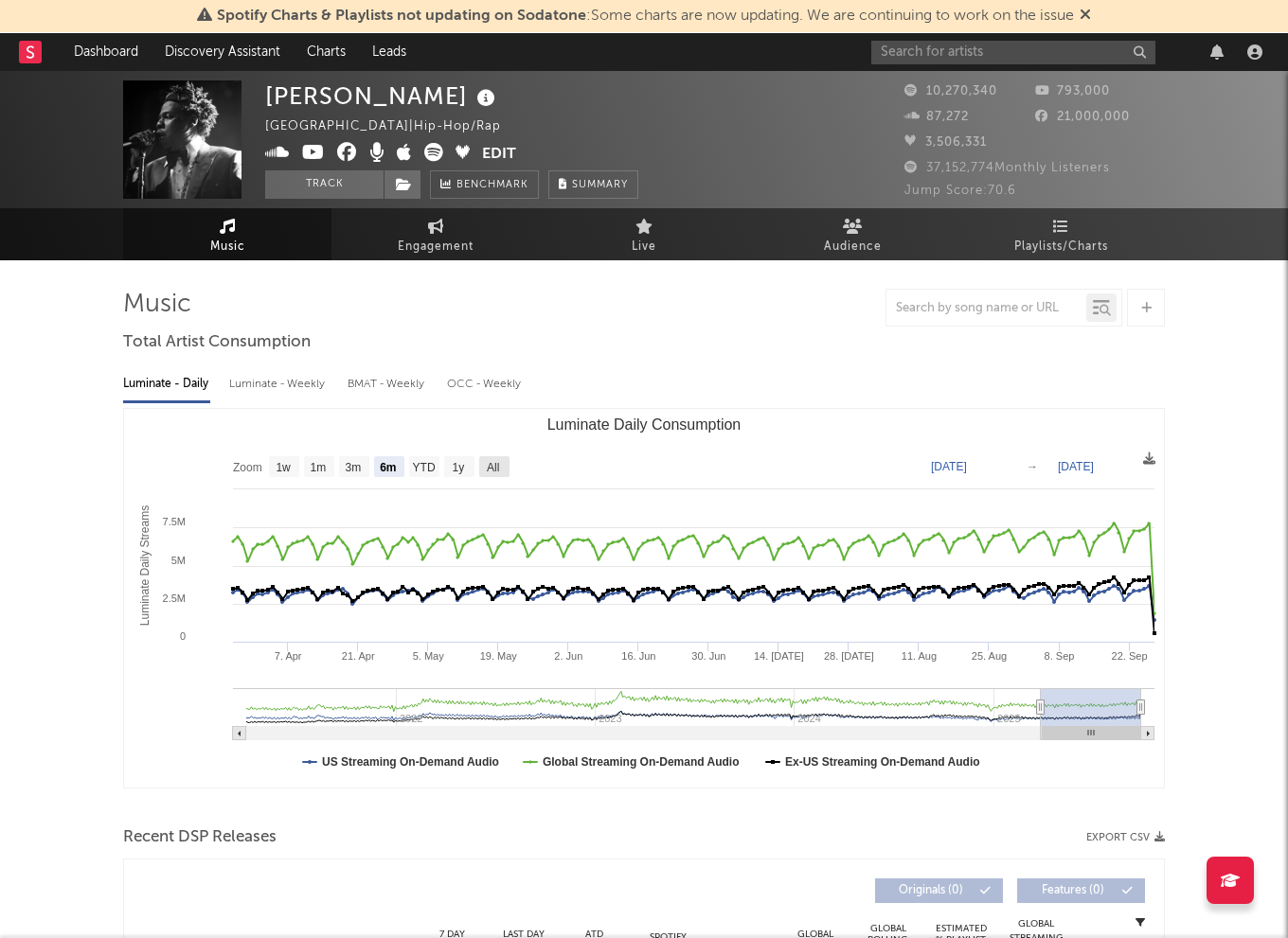
drag, startPoint x: 493, startPoint y: 463, endPoint x: 869, endPoint y: 13, distance: 586.4
click at [495, 463] on text "All" at bounding box center [493, 467] width 12 height 13
select select "All"
type input "[DATE]"
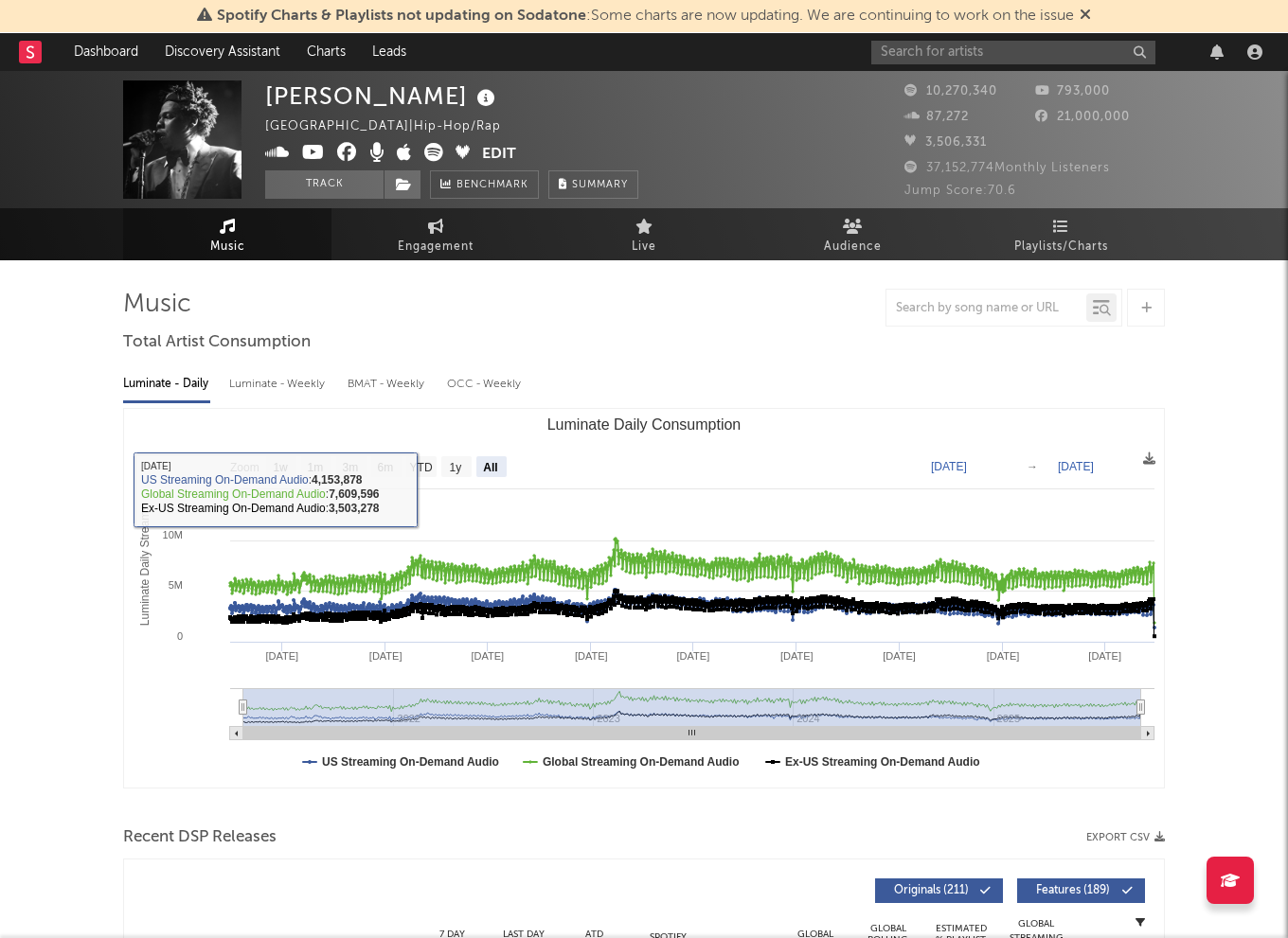
click at [308, 385] on div "Luminate - Weekly" at bounding box center [279, 384] width 100 height 33
select select "6m"
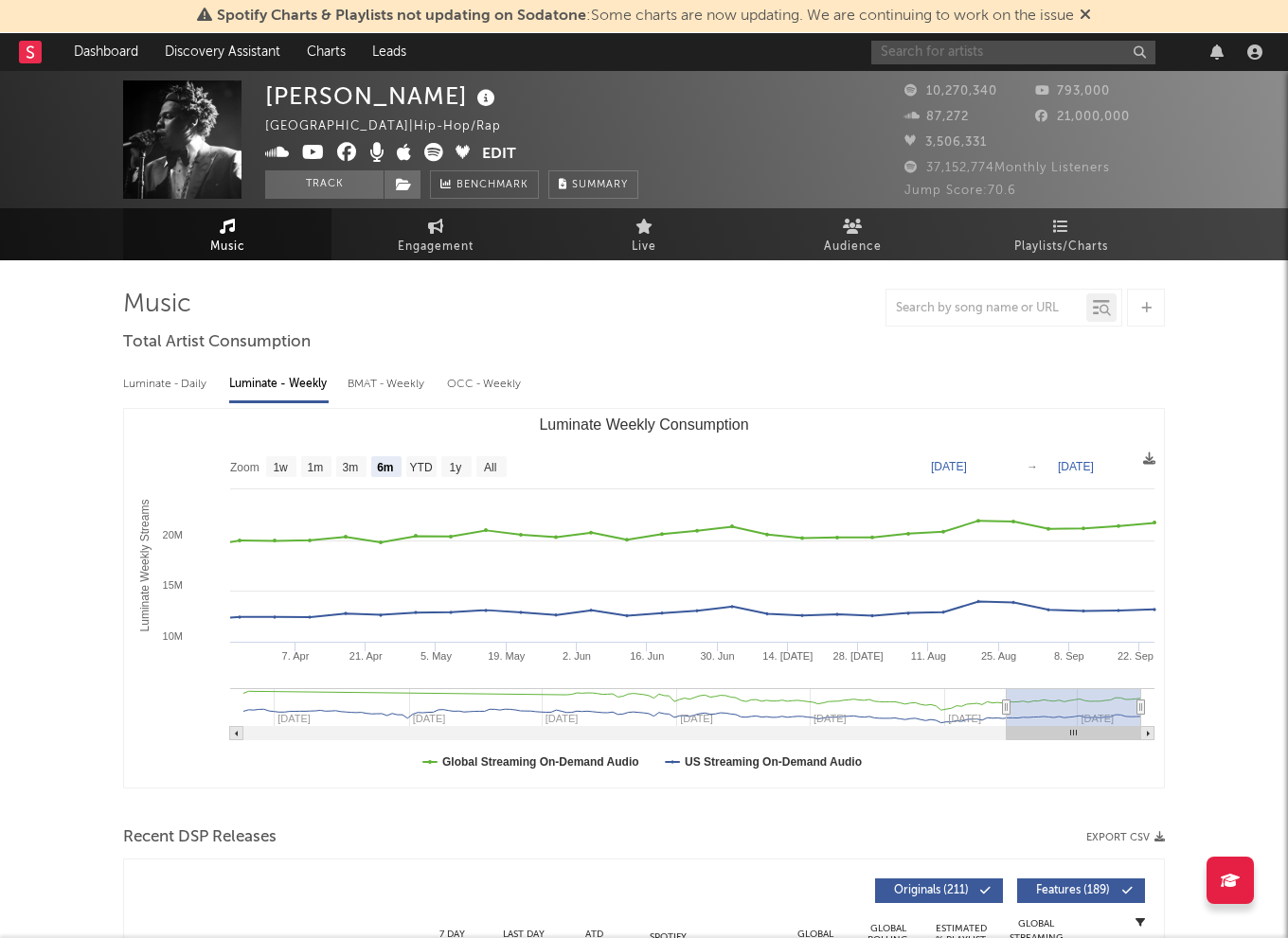
click at [884, 53] on input "text" at bounding box center [1013, 52] width 284 height 24
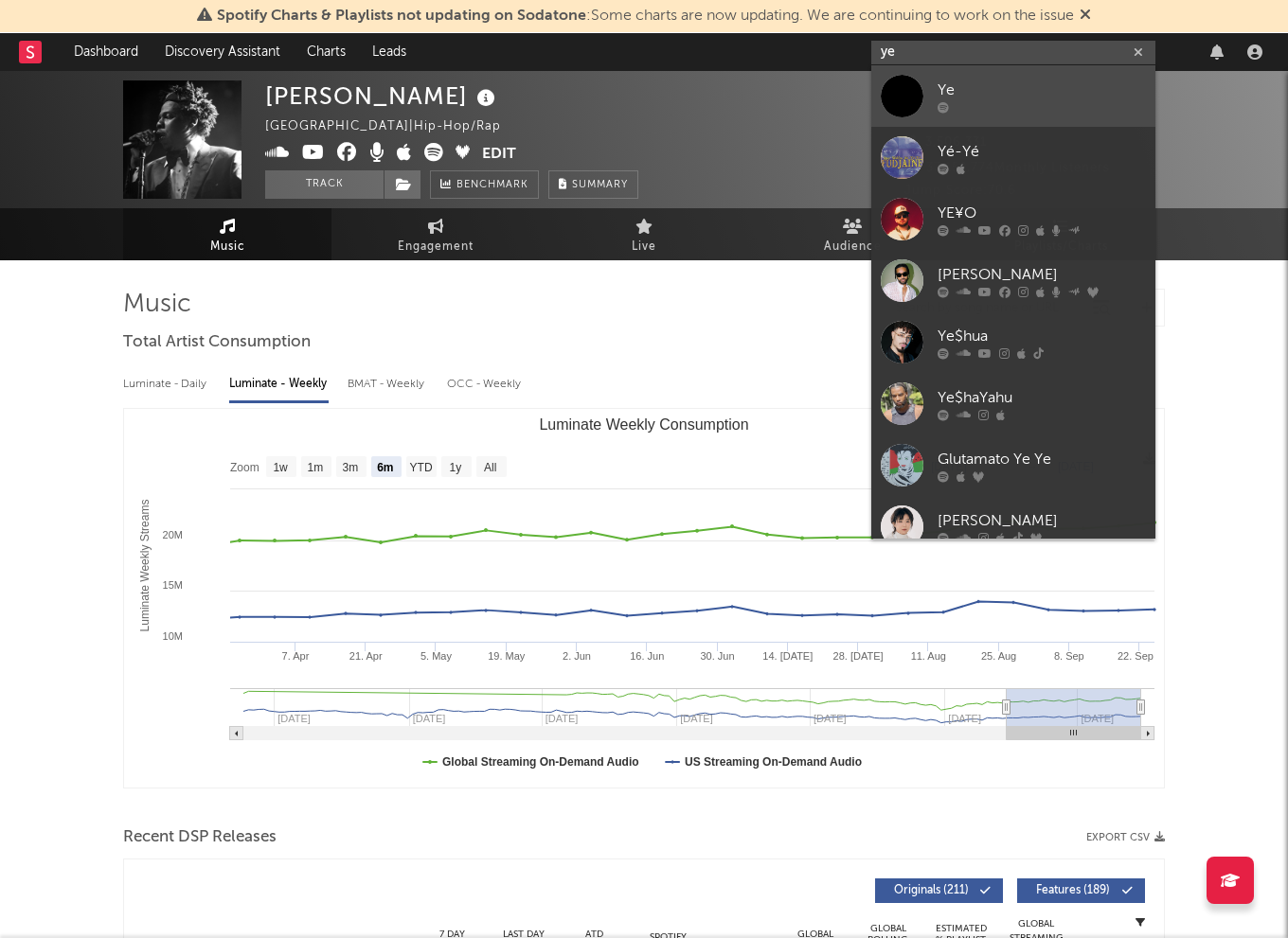
type input "ye"
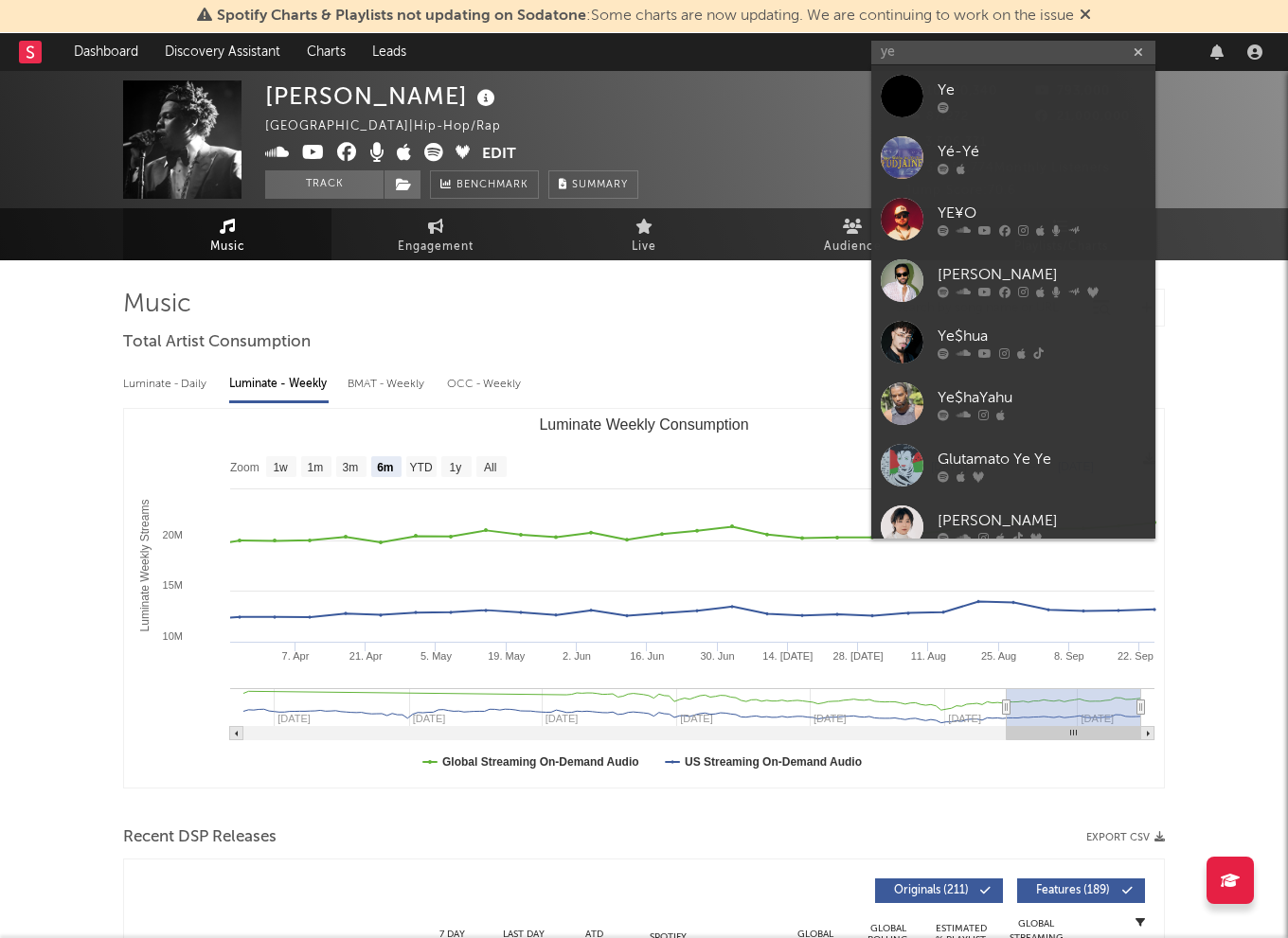
drag, startPoint x: 958, startPoint y: 82, endPoint x: 834, endPoint y: 153, distance: 142.9
click at [958, 82] on div "Ye" at bounding box center [1041, 90] width 208 height 23
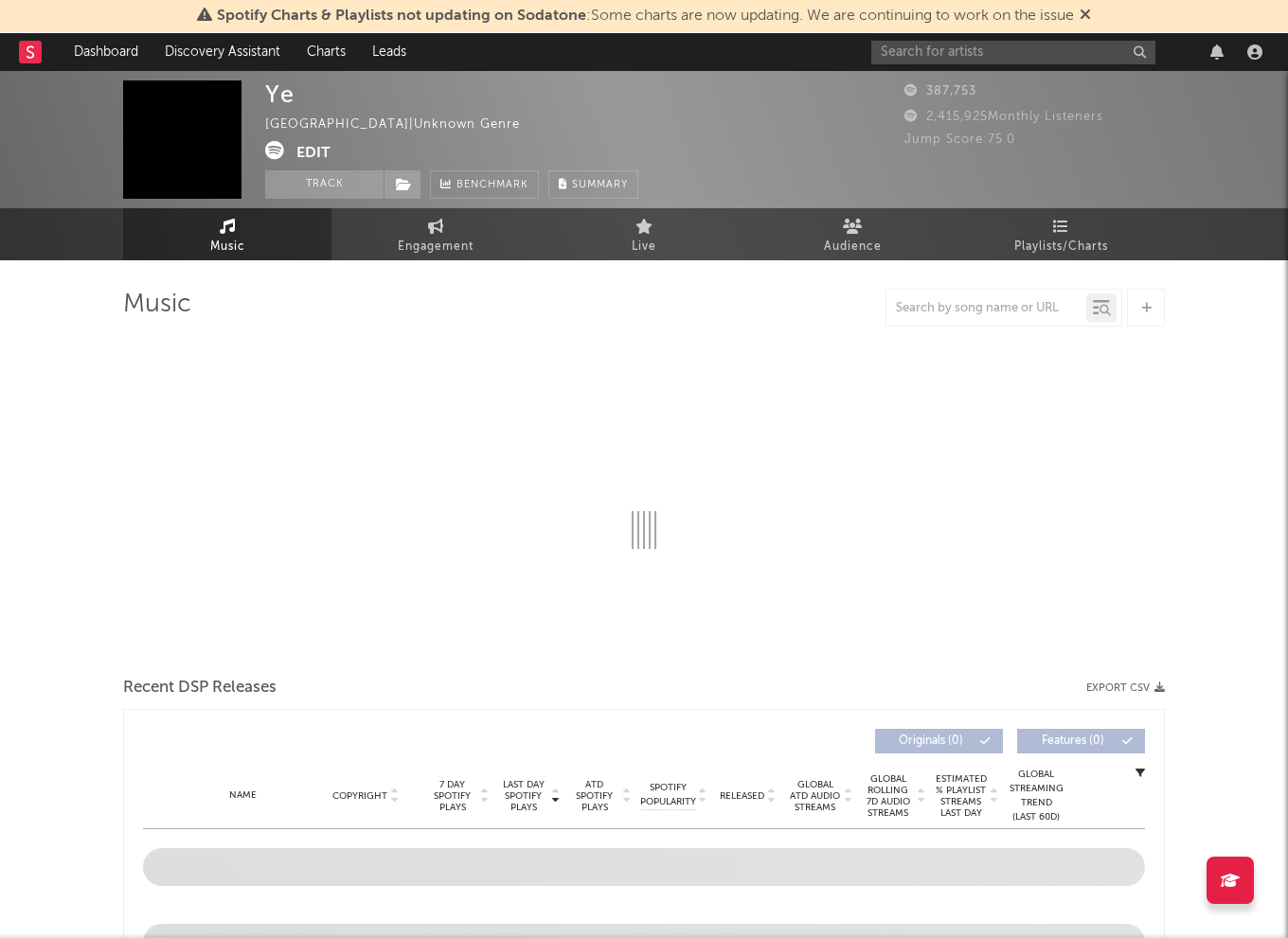
select select "6m"
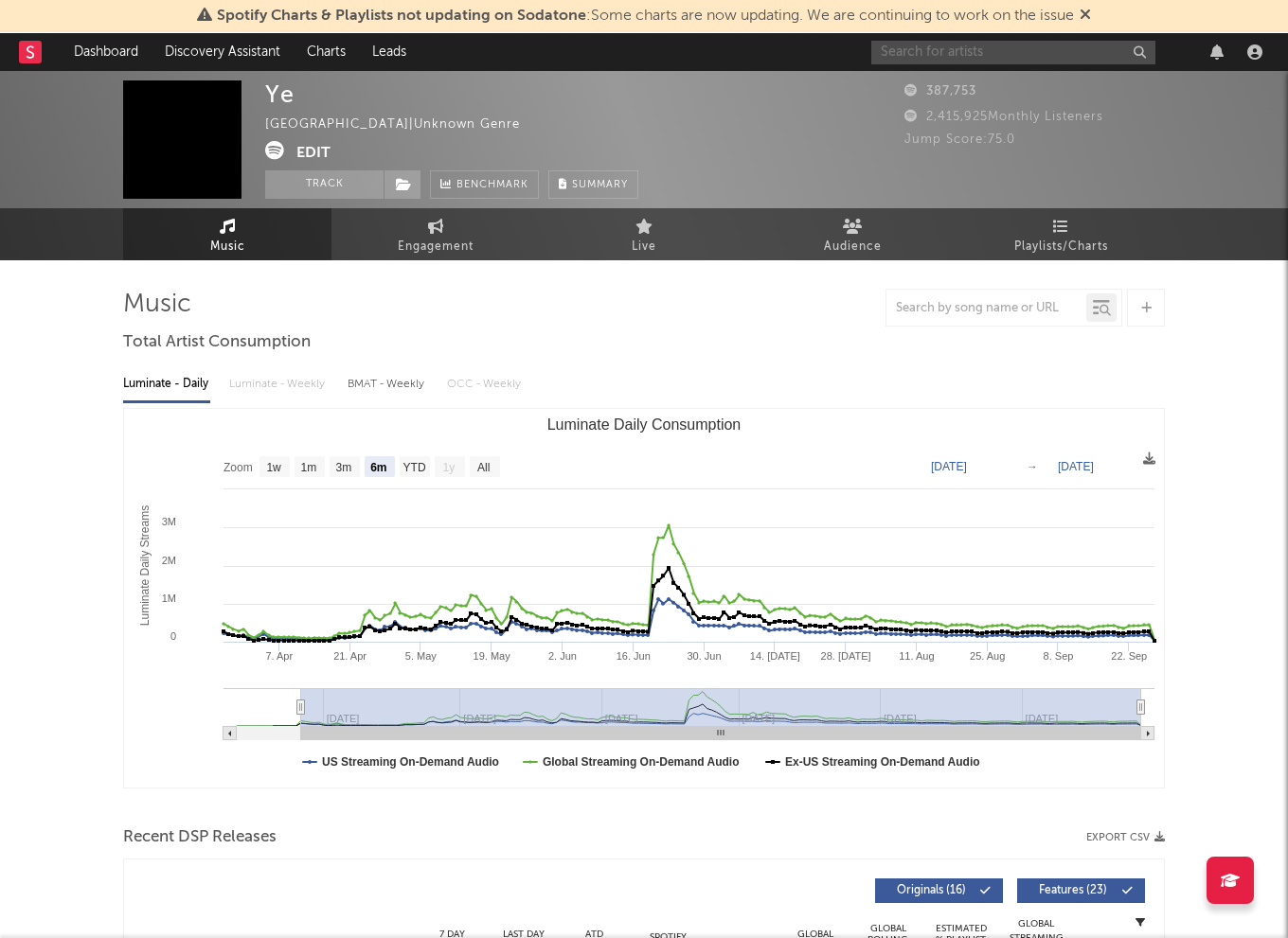
click at [927, 40] on input "text" at bounding box center [1013, 52] width 284 height 24
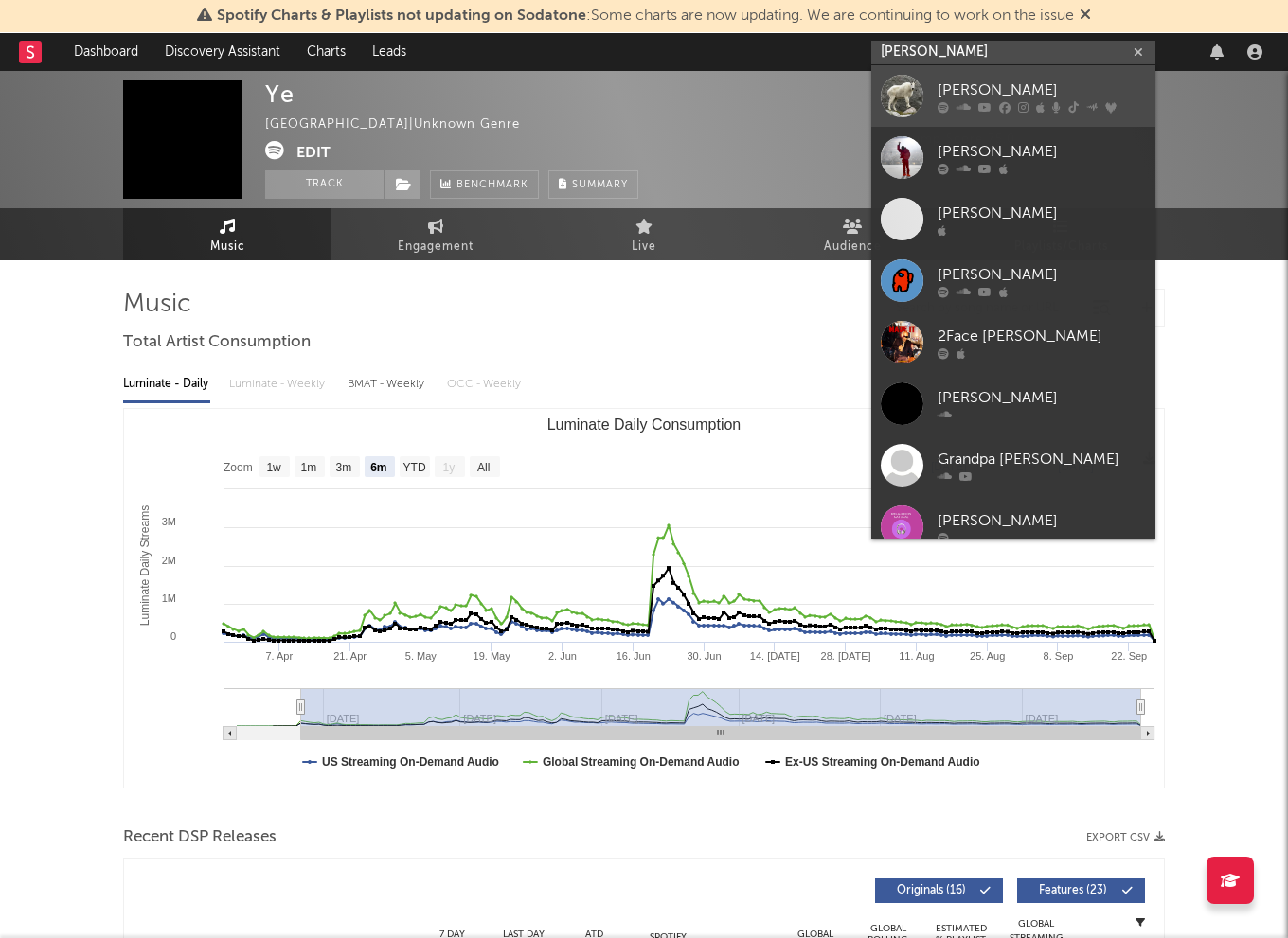
type input "[PERSON_NAME]"
click at [1035, 78] on link "[PERSON_NAME]" at bounding box center [1013, 96] width 284 height 61
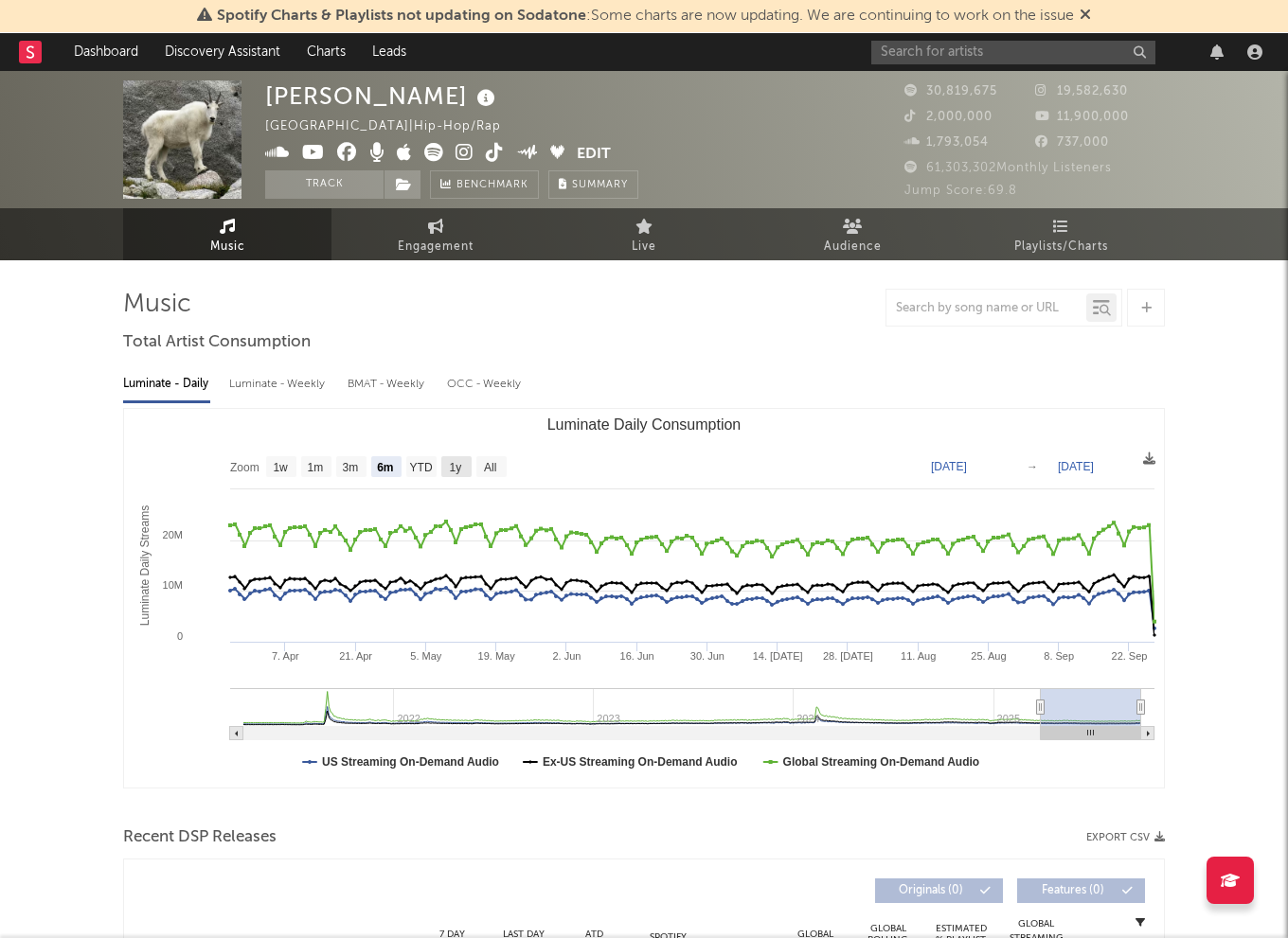
click at [454, 461] on text "1y" at bounding box center [455, 467] width 12 height 13
select select "1y"
type input "[DATE]"
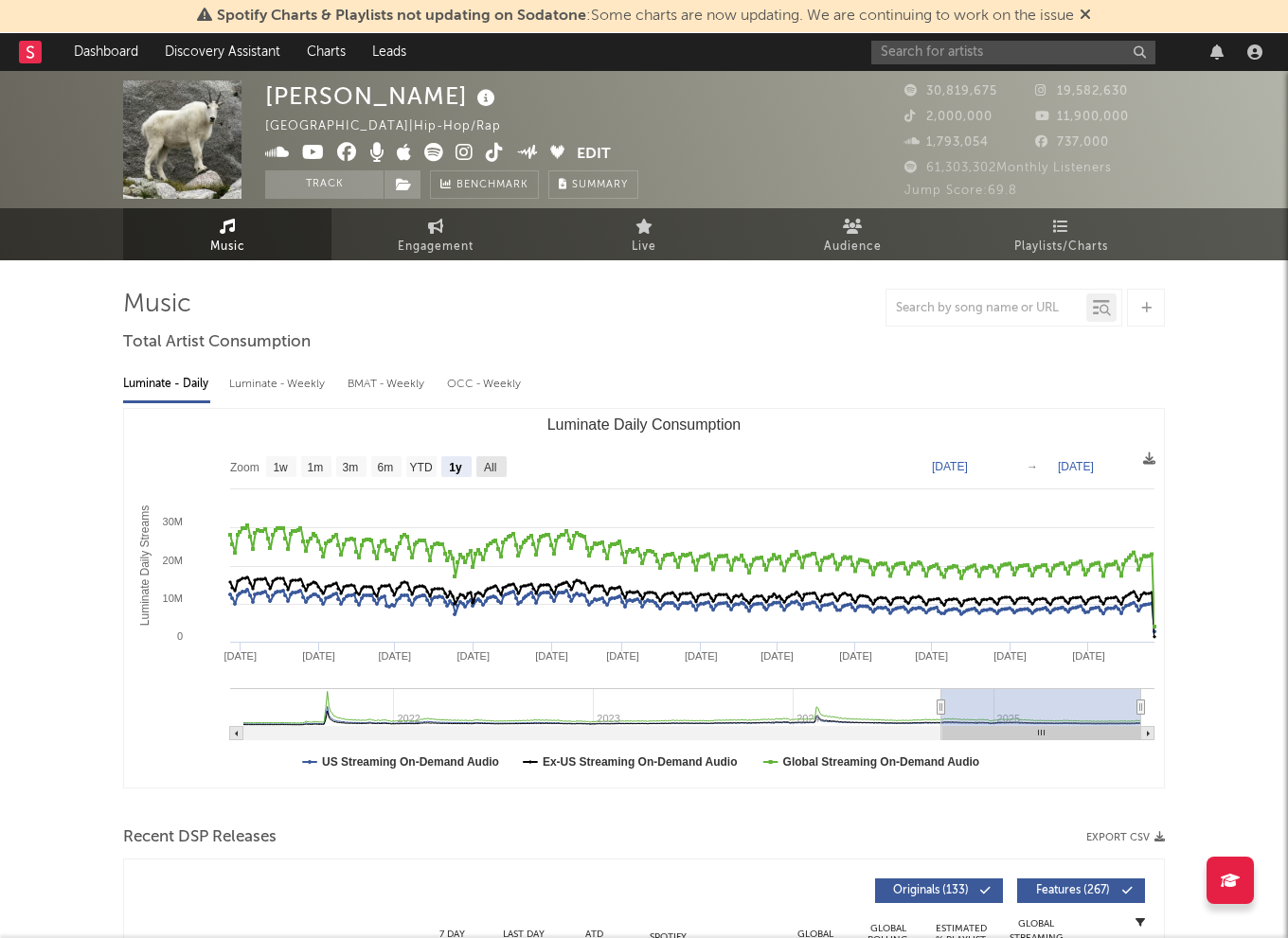
click at [486, 466] on text "All" at bounding box center [490, 467] width 12 height 13
select select "All"
type input "[DATE]"
